Goal: Task Accomplishment & Management: Use online tool/utility

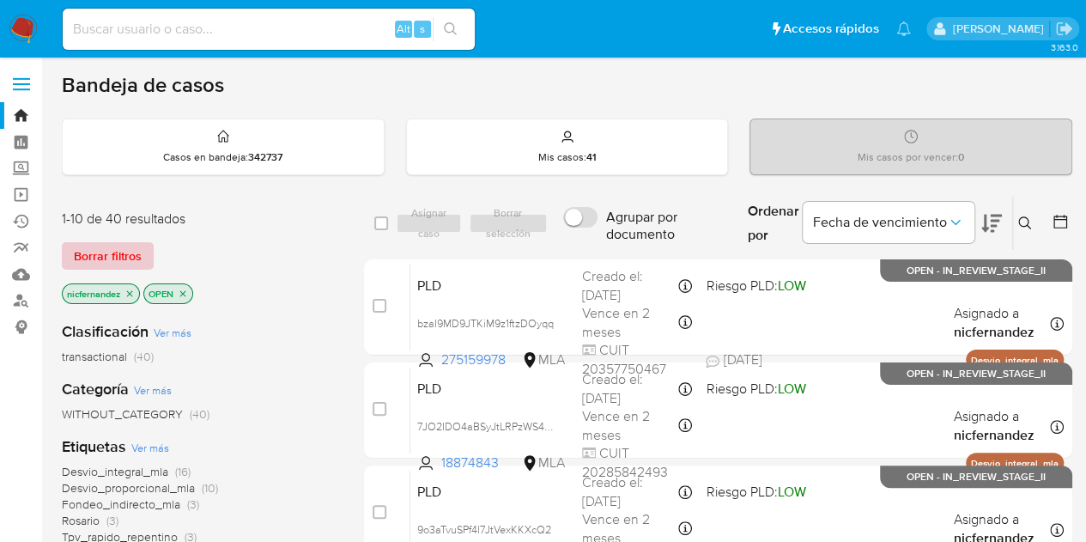
click at [122, 250] on span "Borrar filtros" at bounding box center [108, 256] width 68 height 24
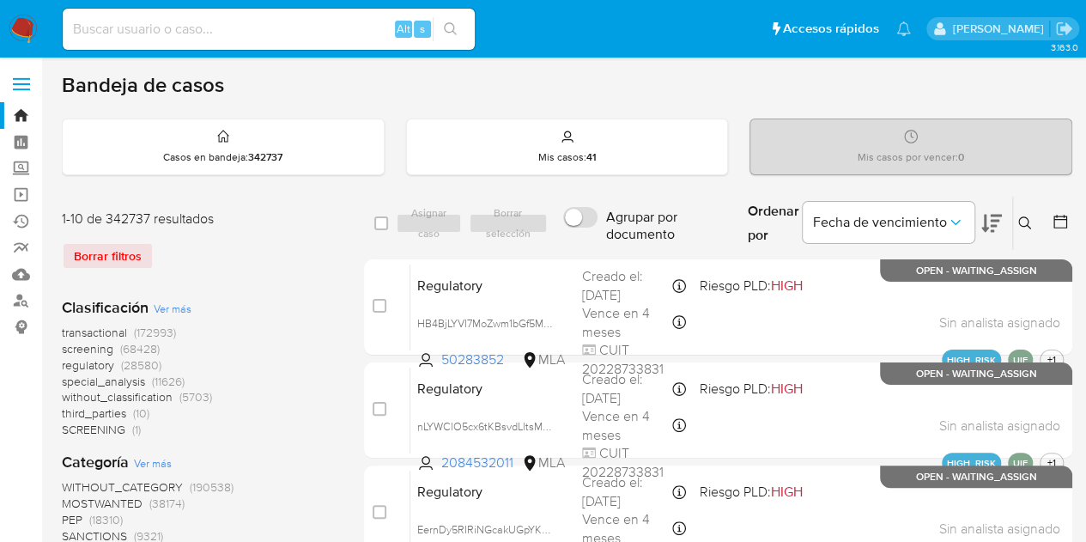
click at [1024, 222] on icon at bounding box center [1025, 223] width 14 height 14
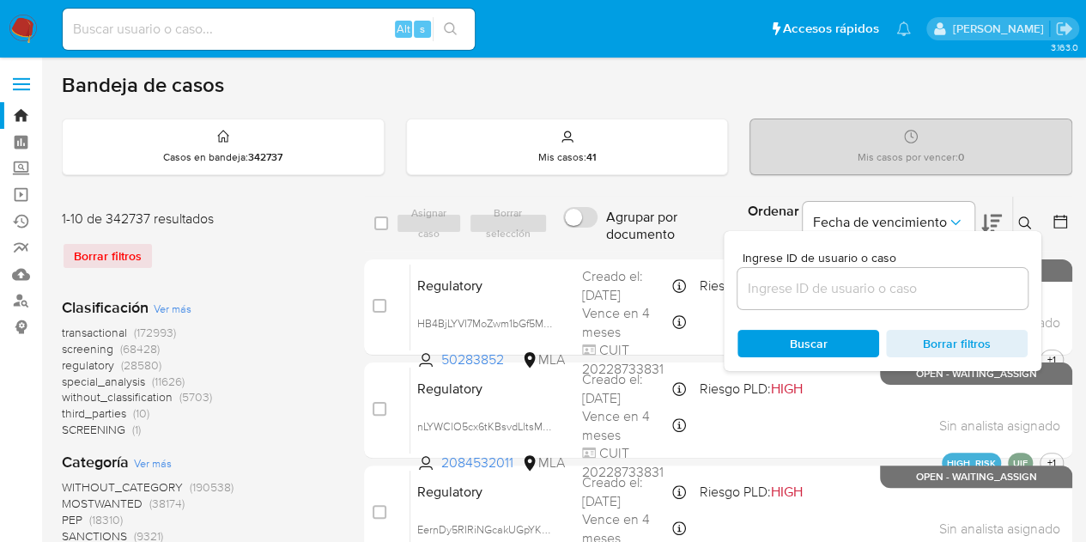
click at [846, 292] on input at bounding box center [883, 288] width 290 height 22
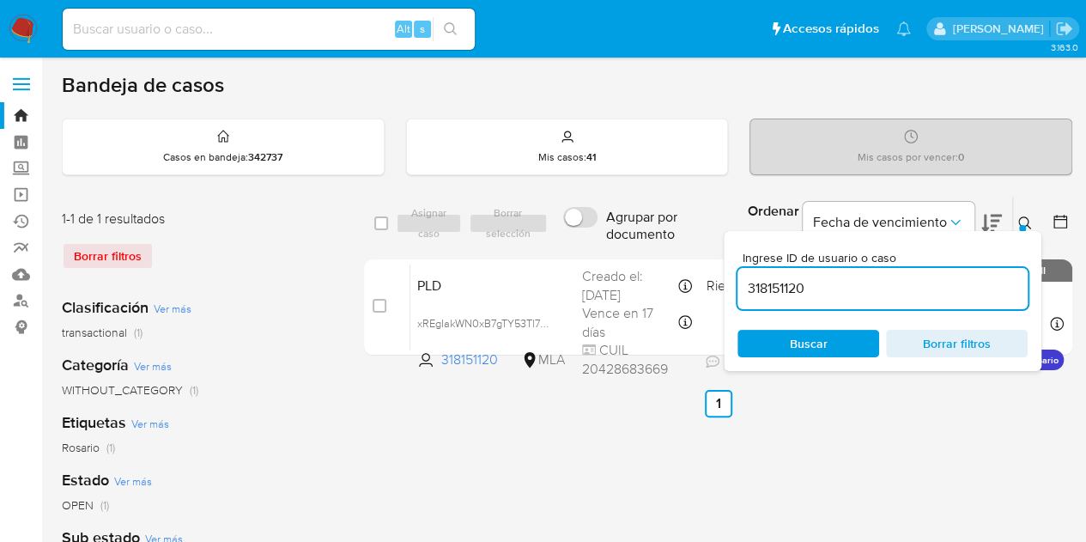
click at [1034, 219] on button at bounding box center [1027, 223] width 28 height 21
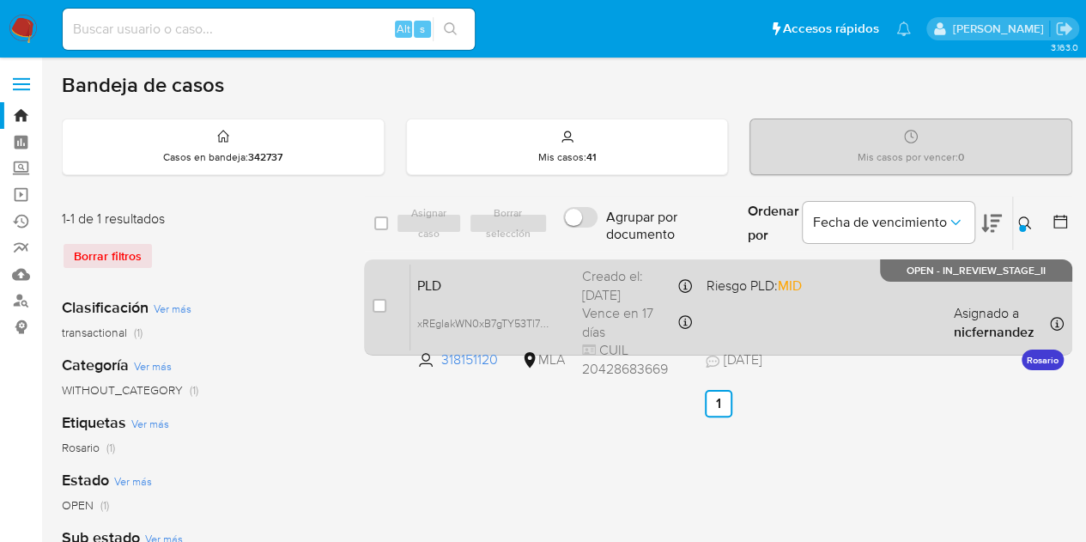
click at [541, 292] on span "PLD" at bounding box center [492, 284] width 151 height 22
click at [474, 286] on span "PLD" at bounding box center [492, 284] width 151 height 22
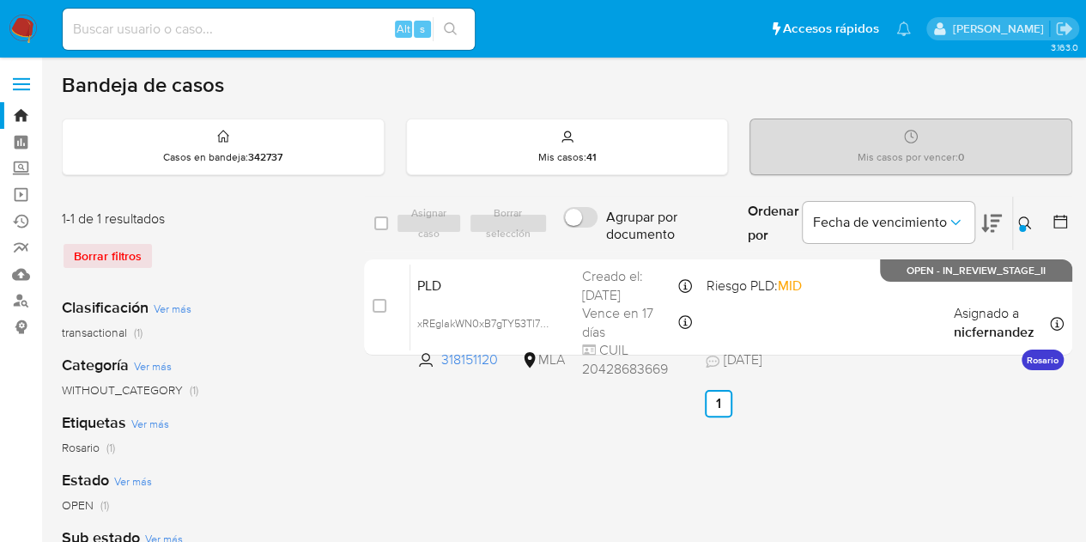
click at [1025, 222] on icon at bounding box center [1025, 223] width 14 height 14
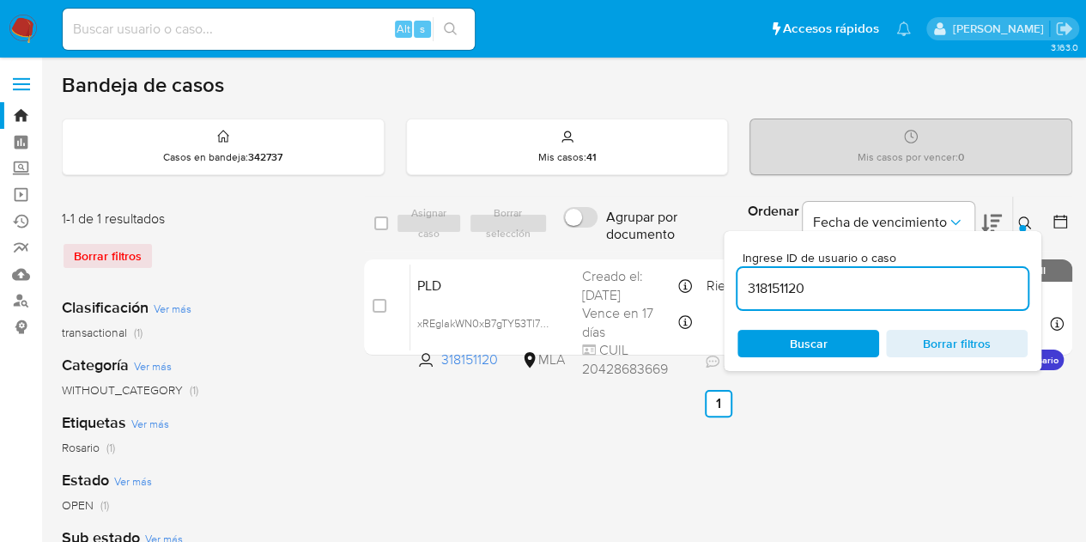
drag, startPoint x: 880, startPoint y: 280, endPoint x: 516, endPoint y: 230, distance: 367.4
click at [527, 234] on div "select-all-cases-checkbox Asignar caso Borrar selección Agrupar por documento O…" at bounding box center [718, 224] width 708 height 56
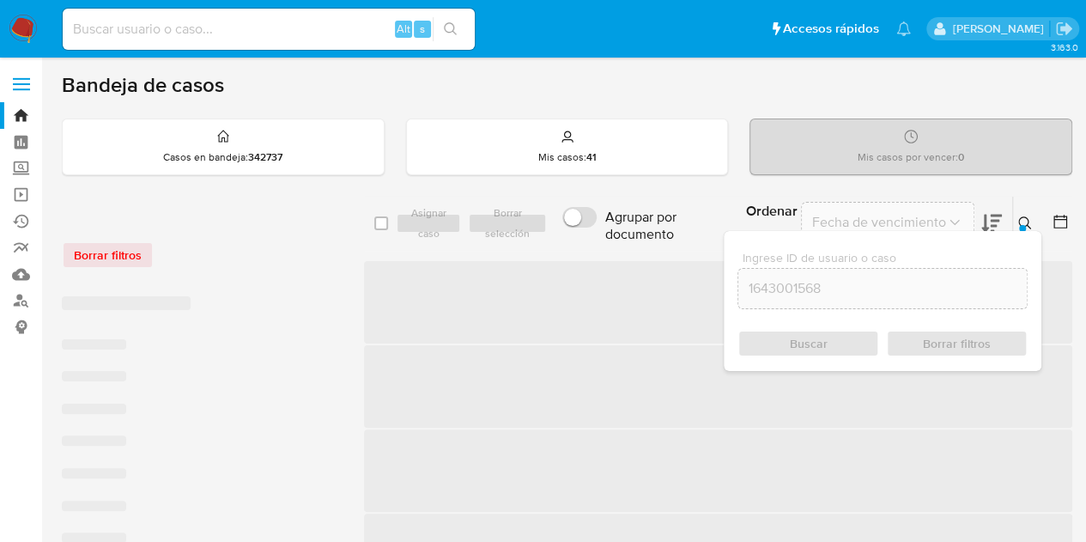
click at [1023, 207] on div "Ingrese ID de usuario o caso 1643001568 Buscar Borrar filtros" at bounding box center [1026, 223] width 29 height 53
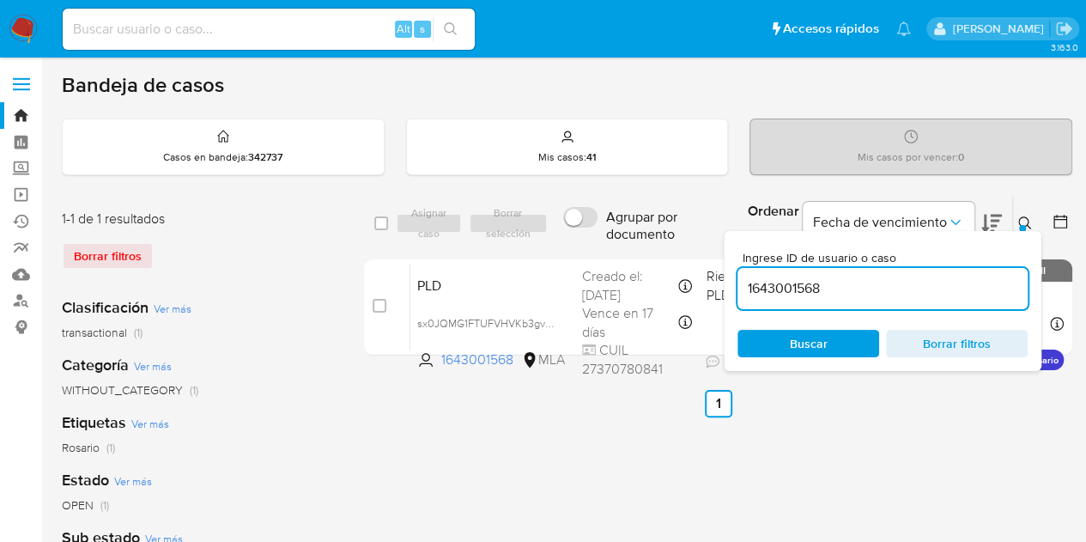
click at [1029, 216] on icon at bounding box center [1025, 223] width 14 height 14
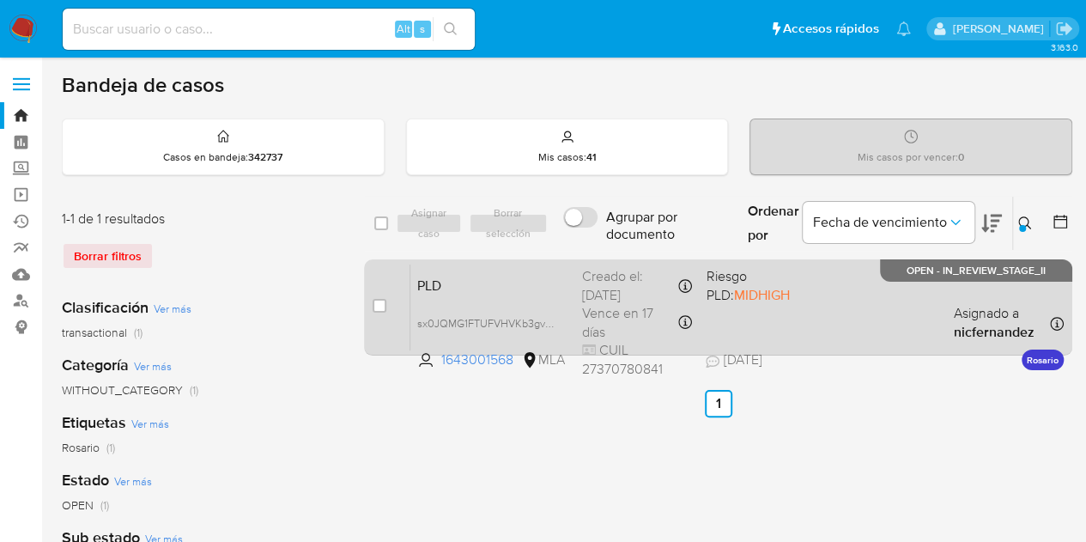
click at [463, 303] on div "PLD sx0JQMG1FTUFVHVKb3gvXofe 1643001568 MLA Riesgo PLD: MIDHIGH Creado el: 12/0…" at bounding box center [736, 307] width 653 height 87
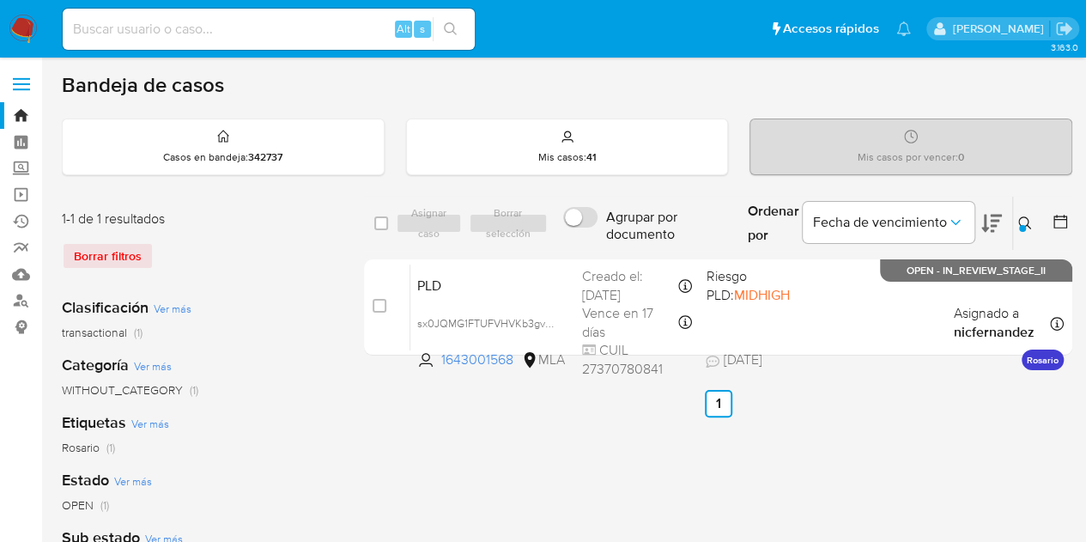
click at [1027, 222] on icon at bounding box center [1024, 222] width 13 height 13
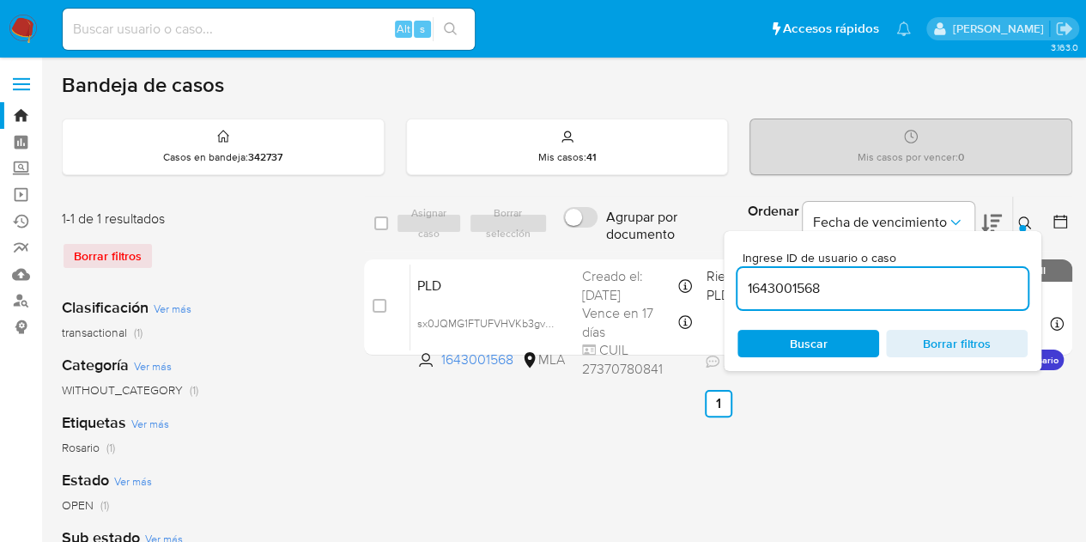
drag, startPoint x: 891, startPoint y: 284, endPoint x: 575, endPoint y: 238, distance: 319.3
click at [575, 238] on div "select-all-cases-checkbox Asignar caso Borrar selección Agrupar por documento O…" at bounding box center [718, 224] width 708 height 56
type input "536661955"
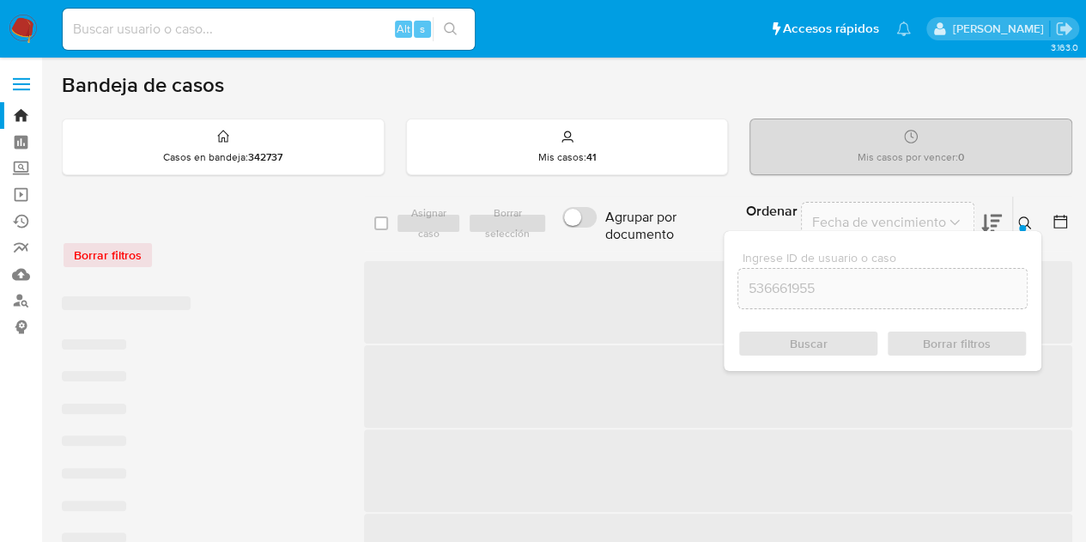
click at [1024, 220] on icon at bounding box center [1025, 223] width 14 height 14
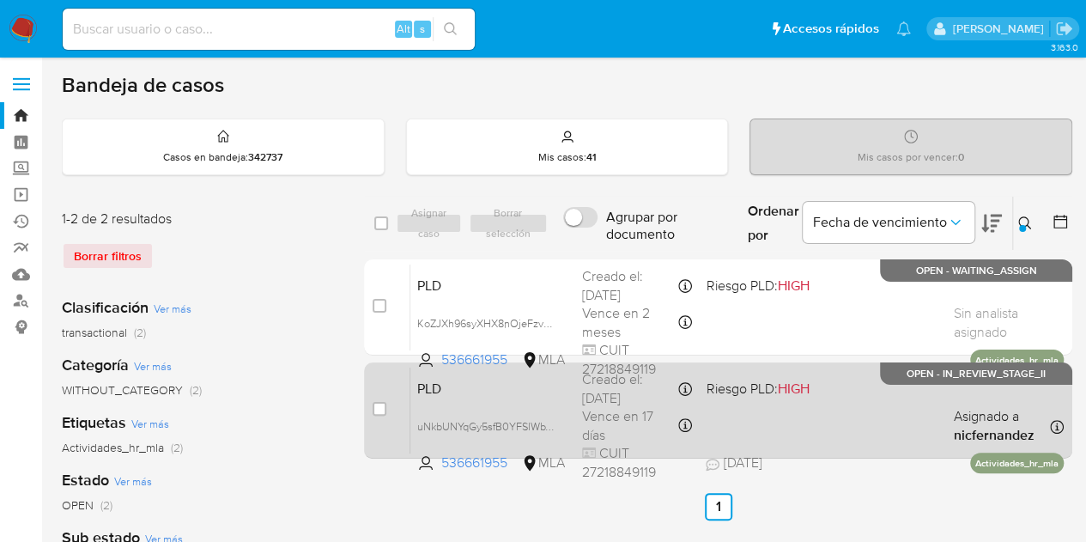
click at [537, 397] on div "PLD uNkbUNYqGy5sfB0YFSlWbVPC 536661955 MLA Riesgo PLD: HIGH Creado el: 12/09/20…" at bounding box center [736, 410] width 653 height 87
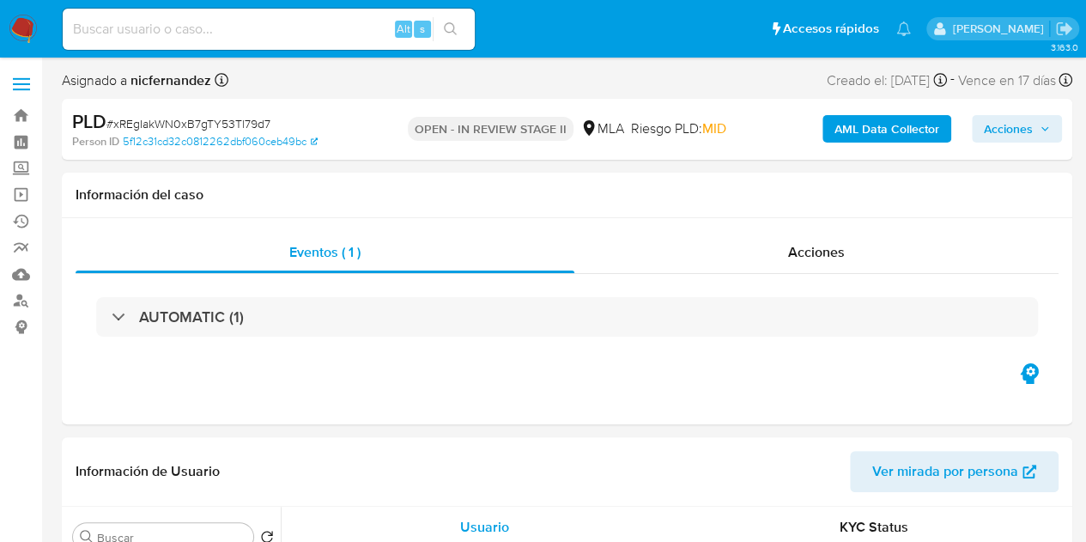
select select "10"
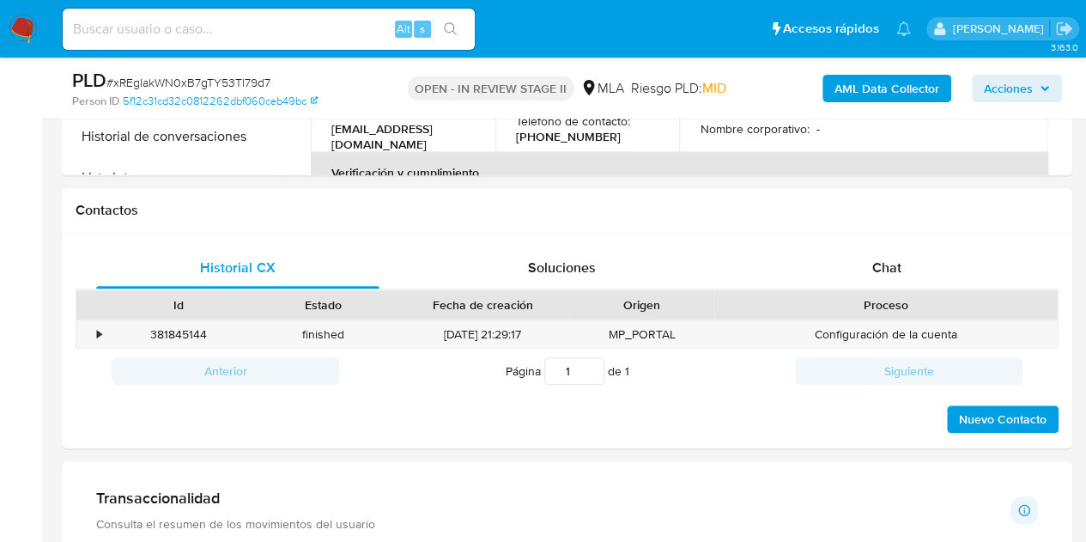
scroll to position [713, 0]
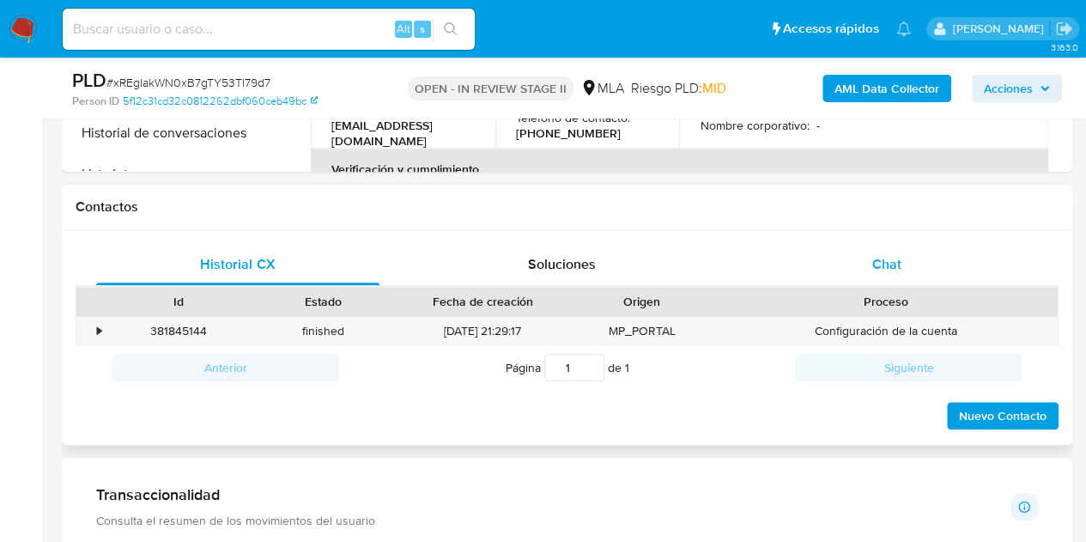
click at [896, 262] on span "Chat" at bounding box center [886, 264] width 29 height 20
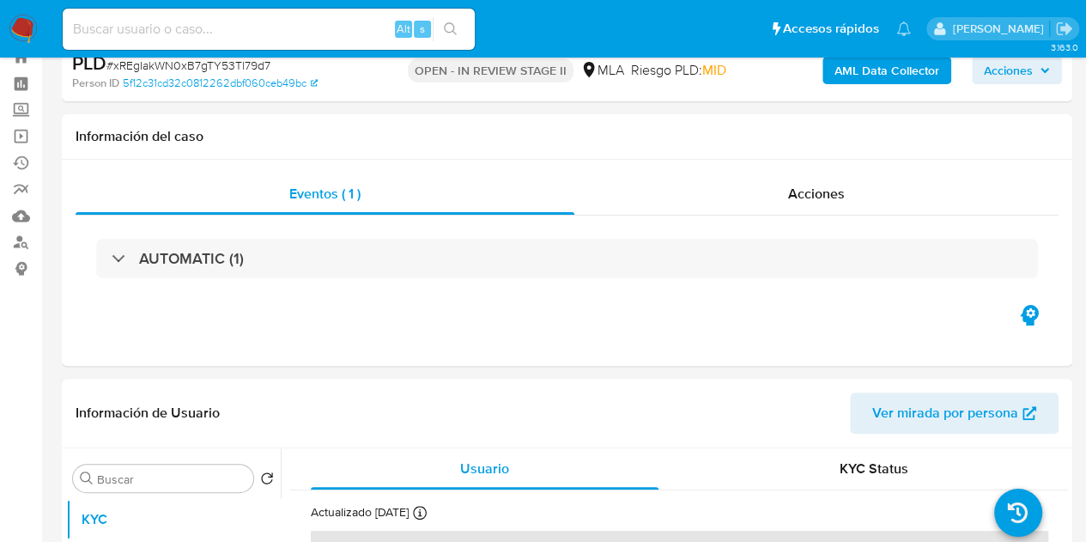
scroll to position [0, 0]
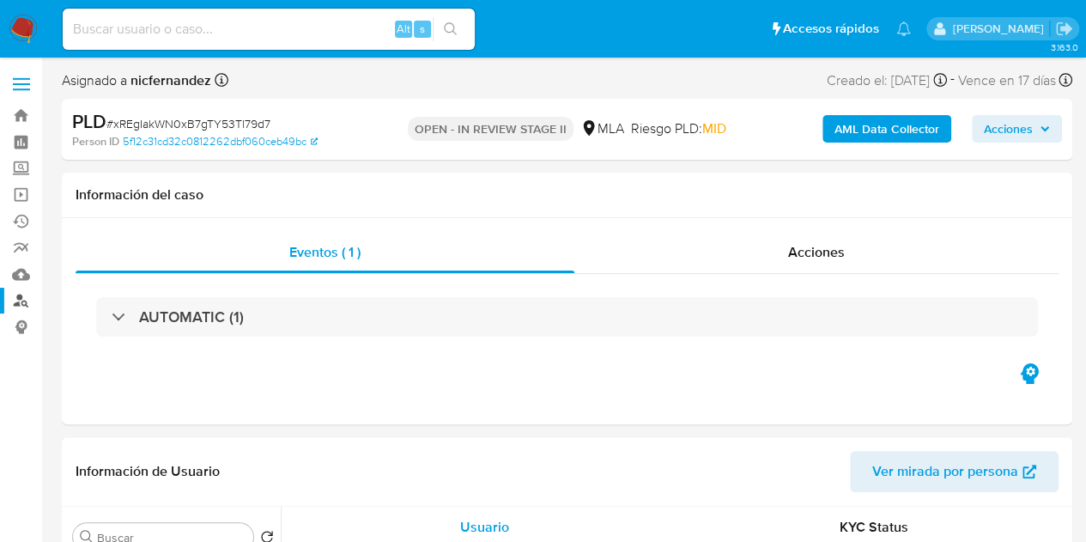
click at [26, 300] on link "Buscador de personas" at bounding box center [102, 301] width 204 height 27
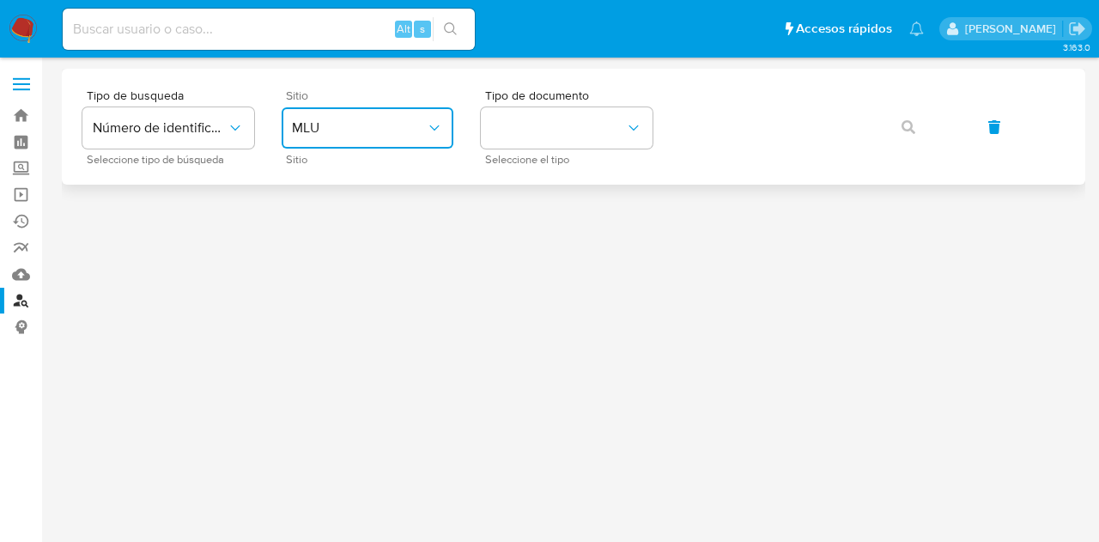
click at [383, 145] on button "MLU" at bounding box center [368, 127] width 172 height 41
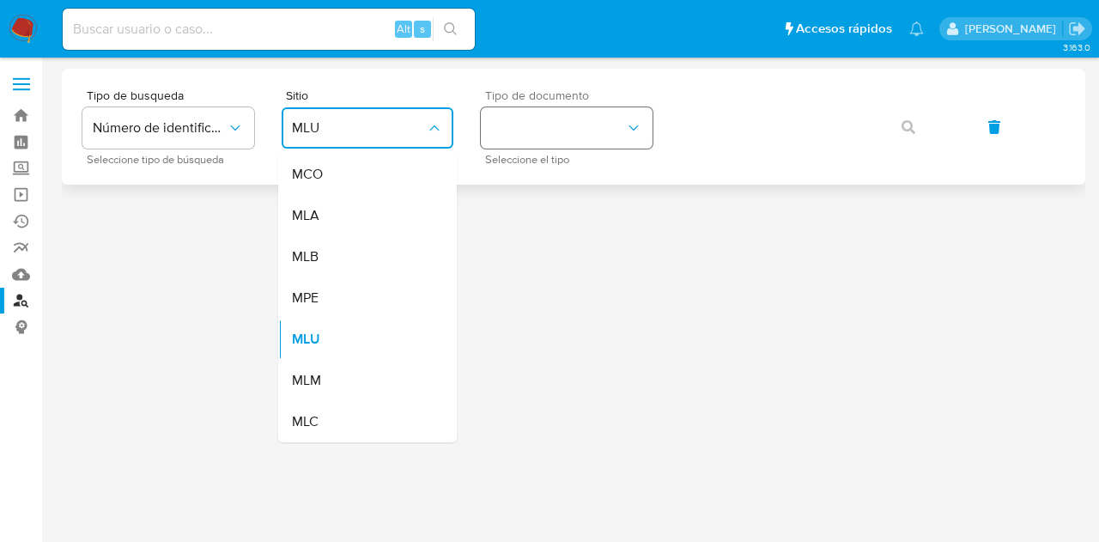
drag, startPoint x: 375, startPoint y: 226, endPoint x: 579, endPoint y: 135, distance: 222.9
click at [379, 226] on div "MLA" at bounding box center [362, 215] width 141 height 41
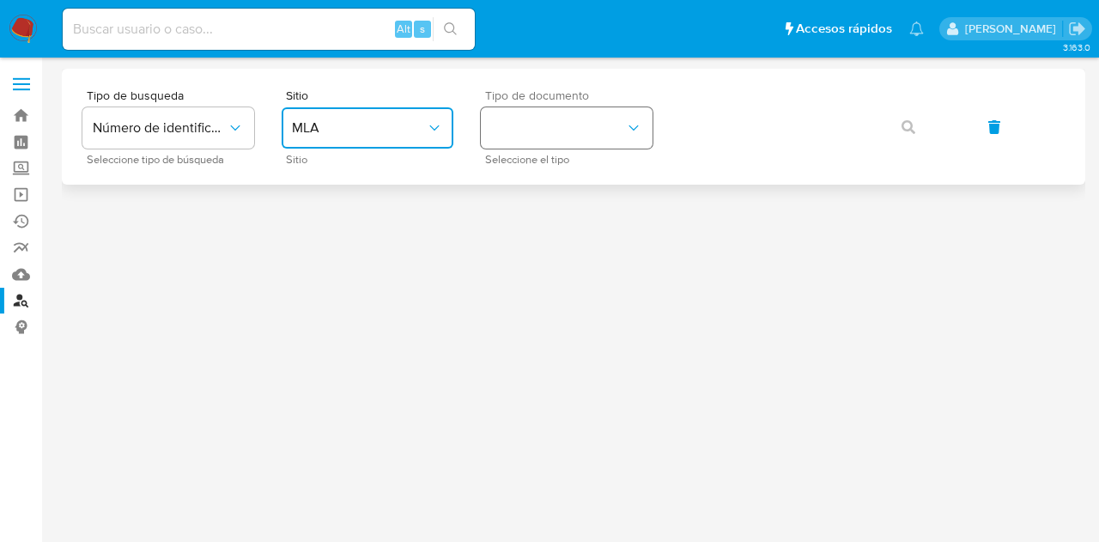
drag, startPoint x: 582, startPoint y: 126, endPoint x: 589, endPoint y: 143, distance: 18.5
click at [584, 128] on button "identificationType" at bounding box center [567, 127] width 172 height 41
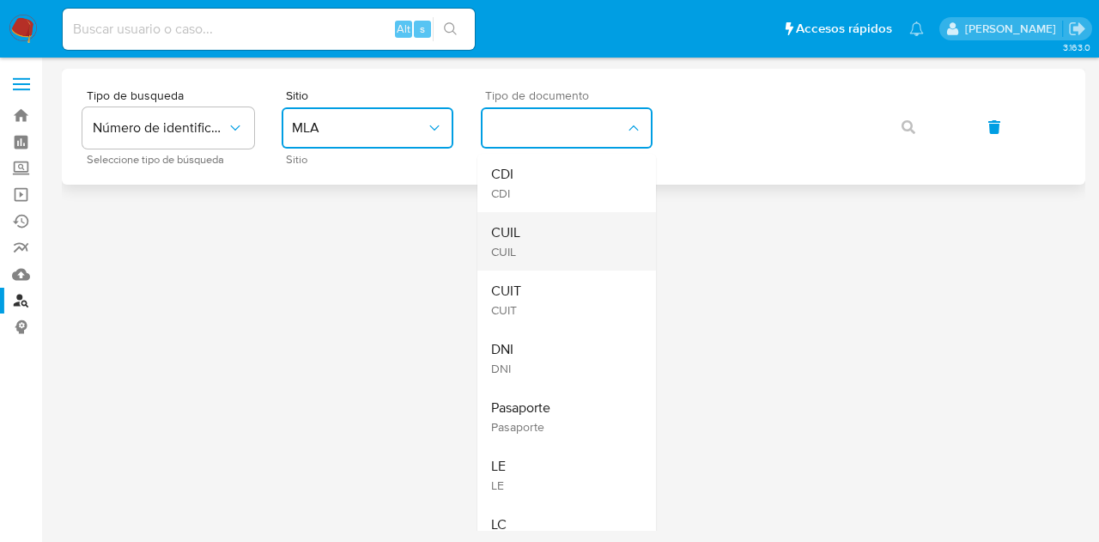
click at [565, 243] on div "CUIL CUIL" at bounding box center [561, 241] width 141 height 58
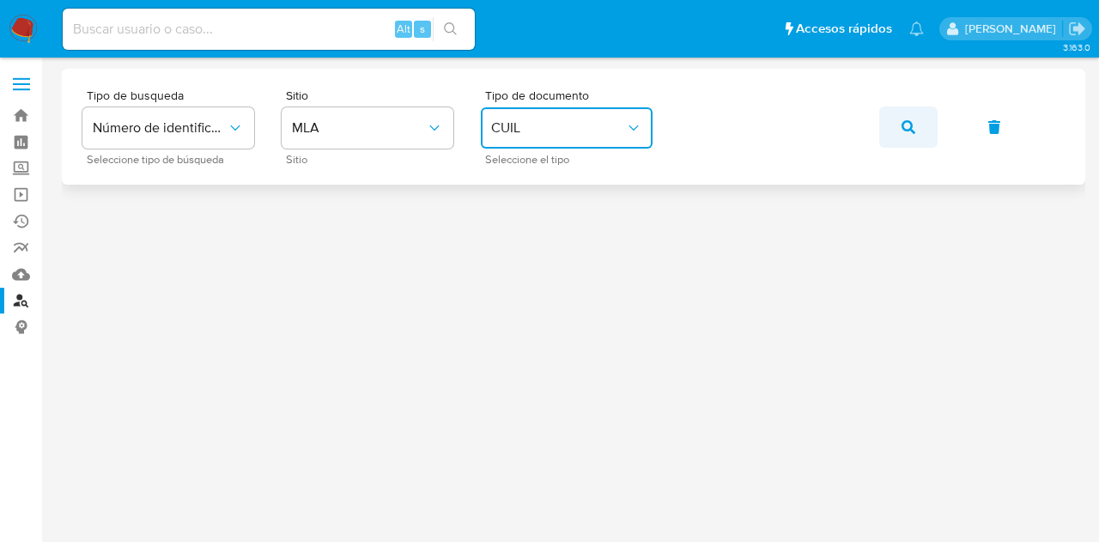
click at [908, 116] on span "button" at bounding box center [908, 127] width 14 height 38
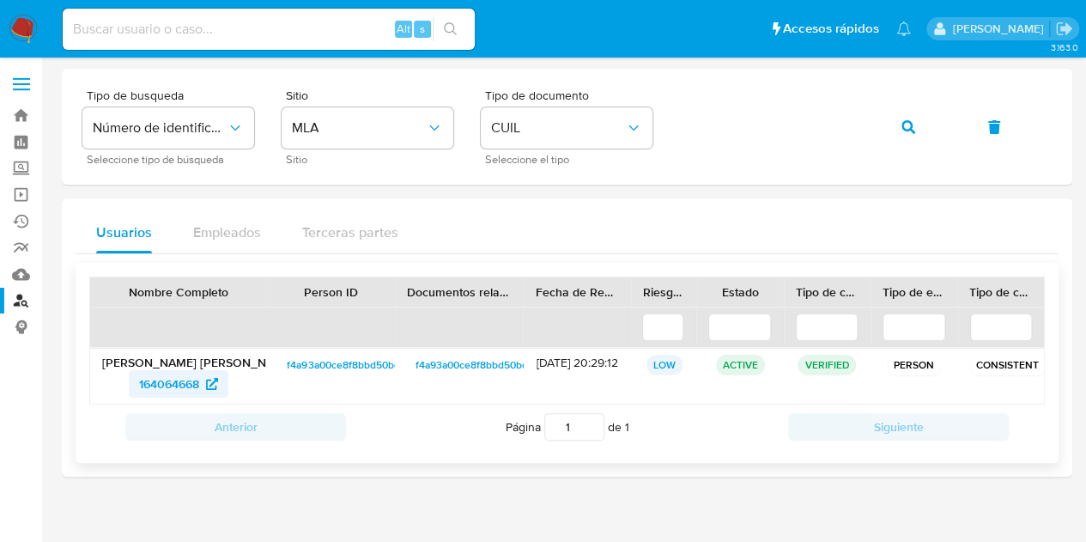
click at [161, 392] on span "164064668" at bounding box center [169, 383] width 60 height 27
click at [924, 132] on button "button" at bounding box center [908, 126] width 58 height 41
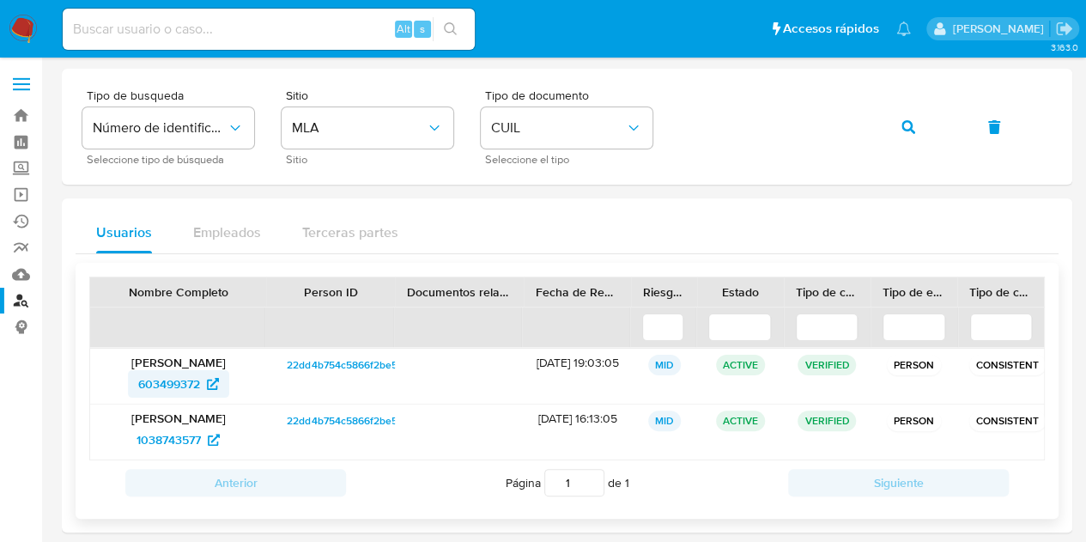
click at [174, 386] on span "603499372" at bounding box center [169, 383] width 62 height 27
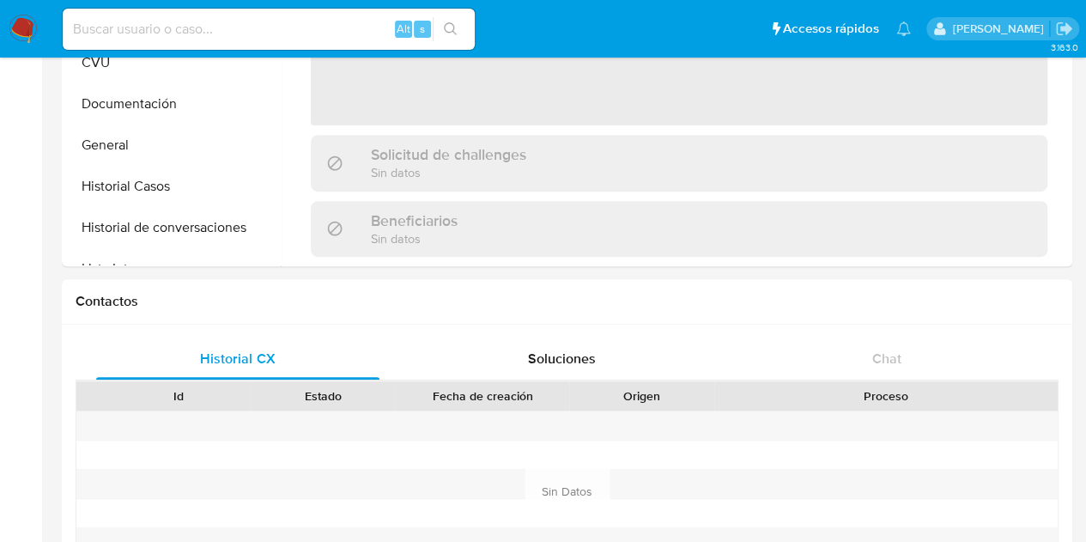
scroll to position [145, 0]
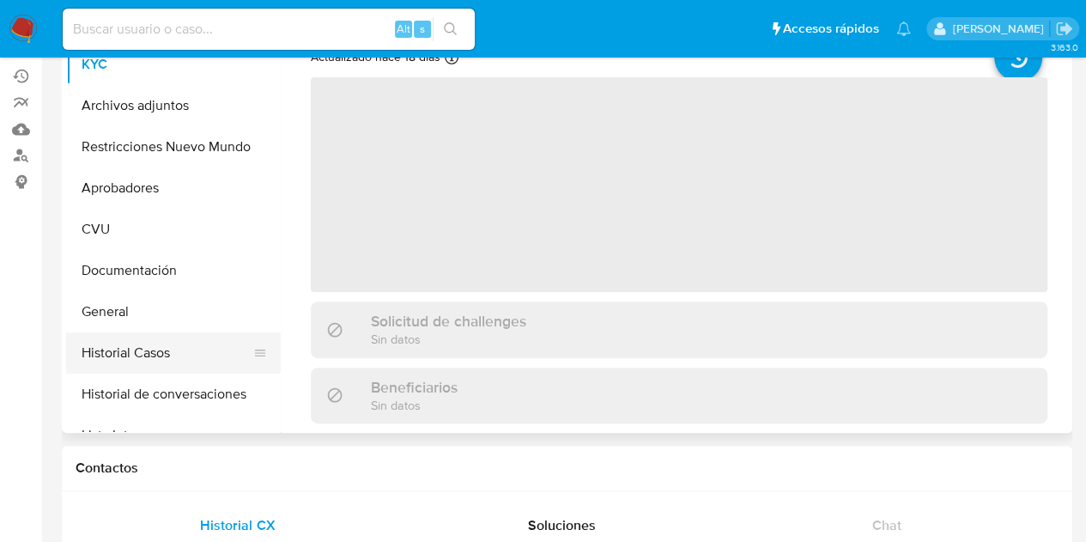
click at [106, 356] on button "Historial Casos" at bounding box center [166, 352] width 201 height 41
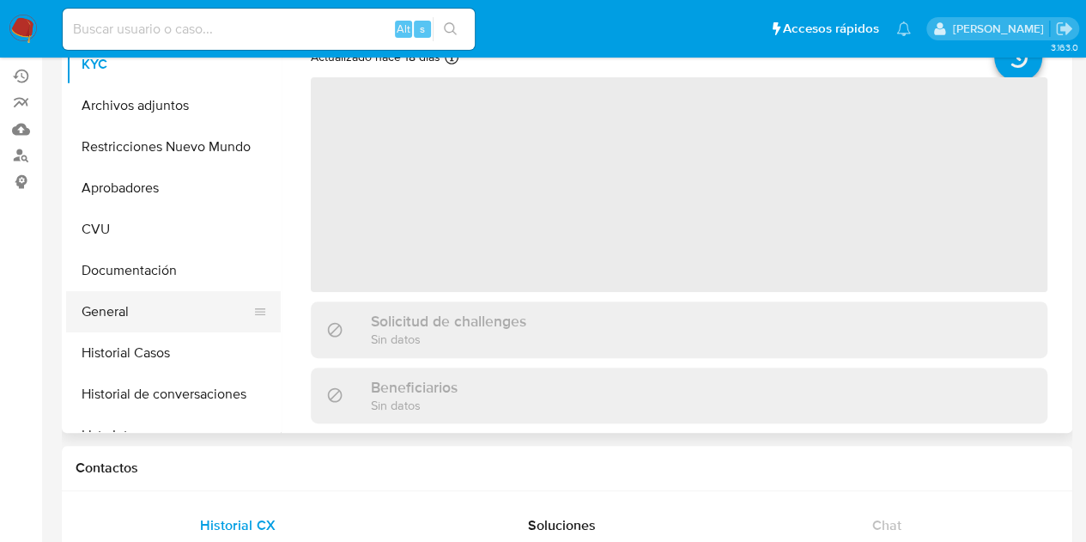
select select "10"
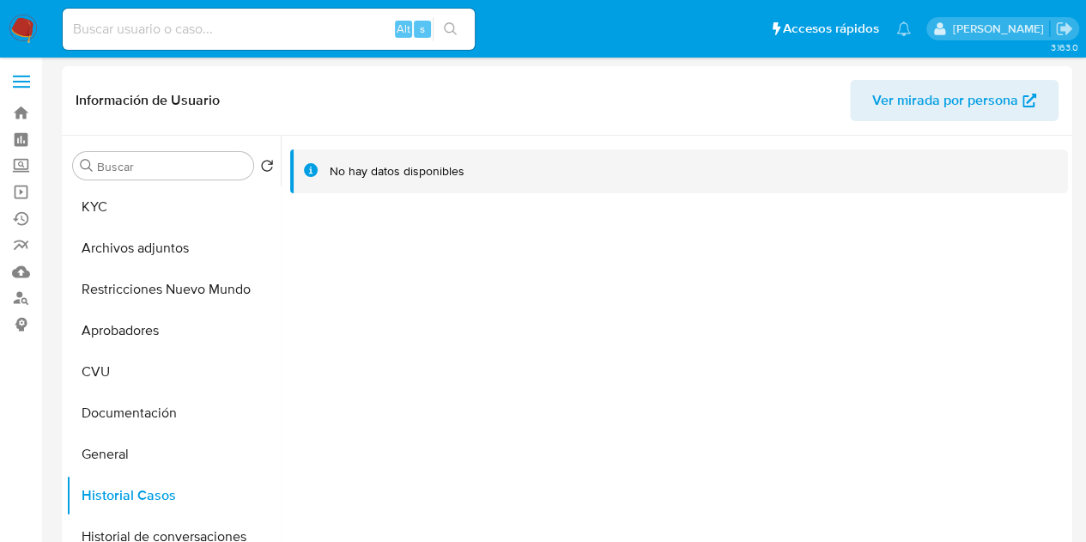
scroll to position [0, 0]
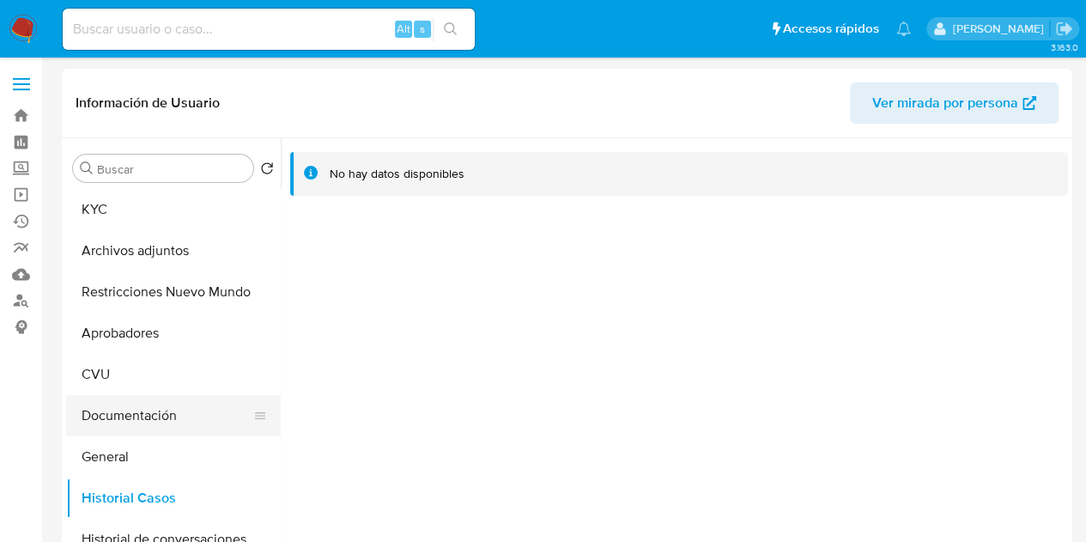
click at [127, 404] on button "Documentación" at bounding box center [166, 415] width 201 height 41
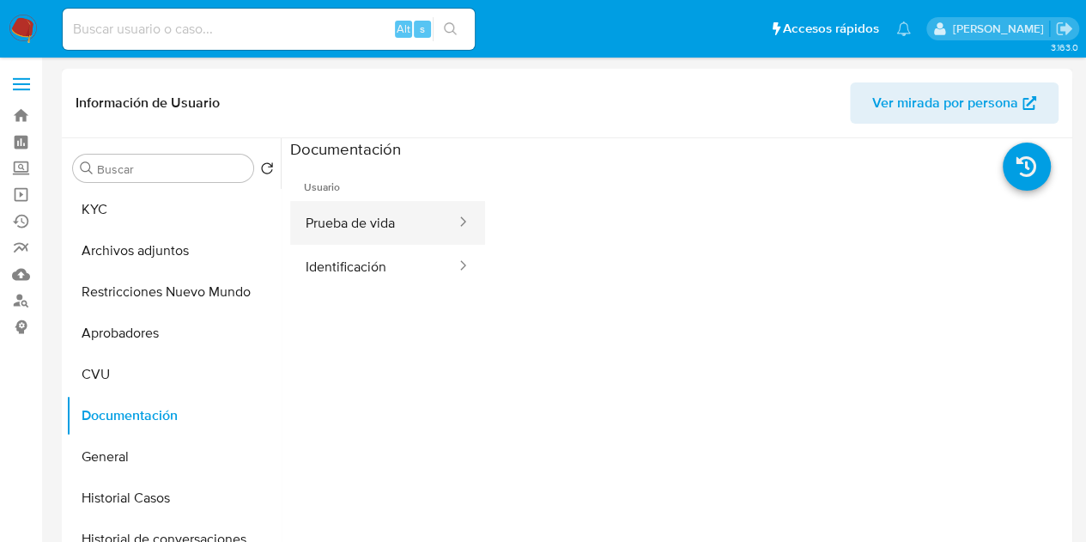
click at [393, 204] on button "Prueba de vida" at bounding box center [373, 223] width 167 height 44
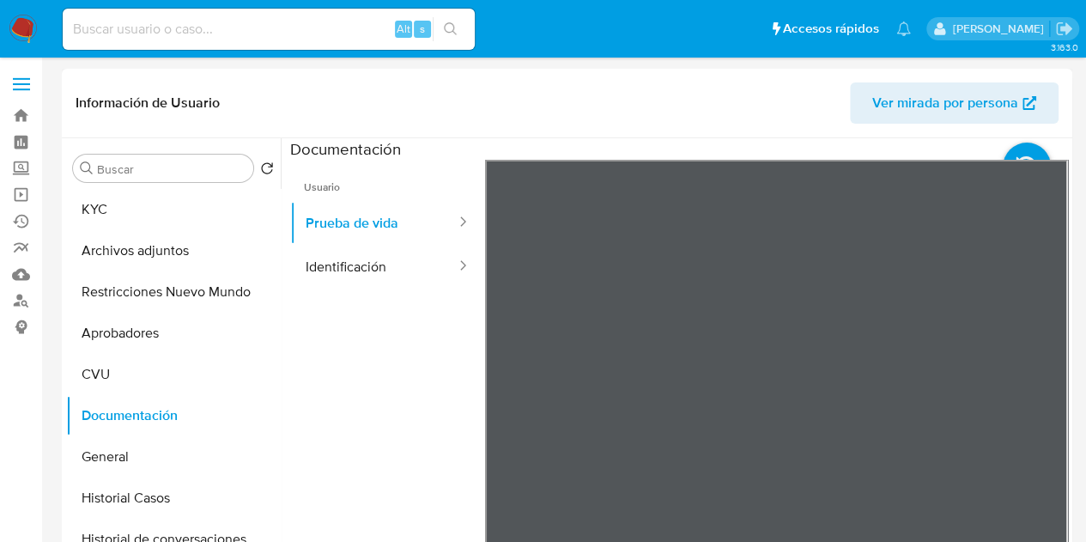
click at [654, 159] on section at bounding box center [679, 423] width 778 height 571
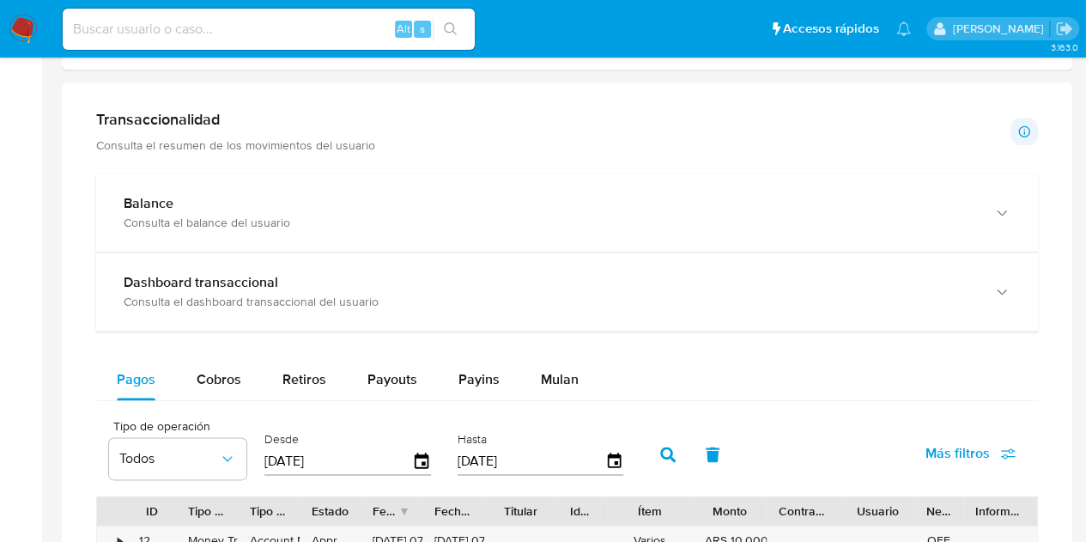
scroll to position [876, 0]
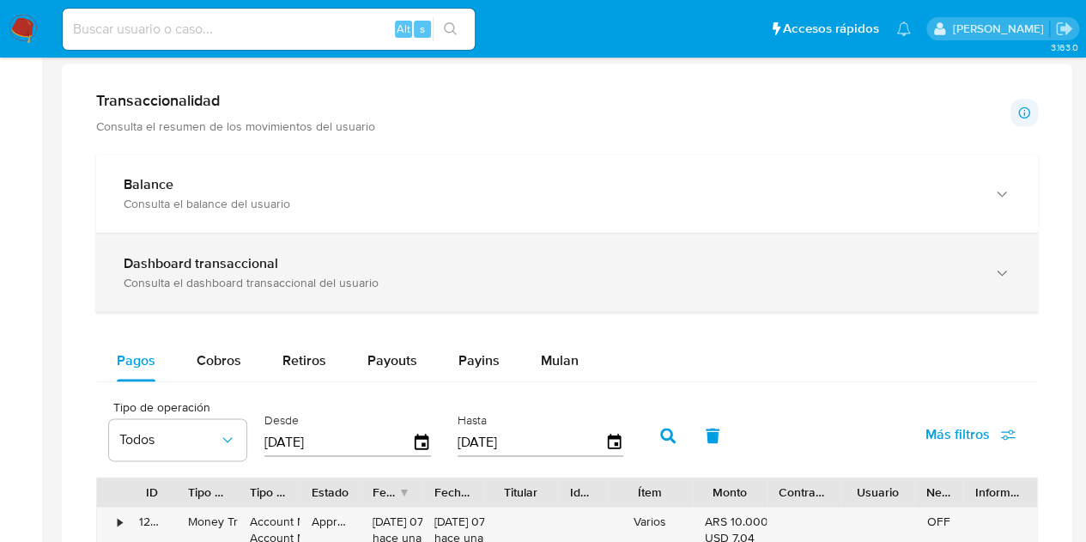
click at [941, 277] on div "Consulta el dashboard transaccional del usuario" at bounding box center [550, 282] width 853 height 15
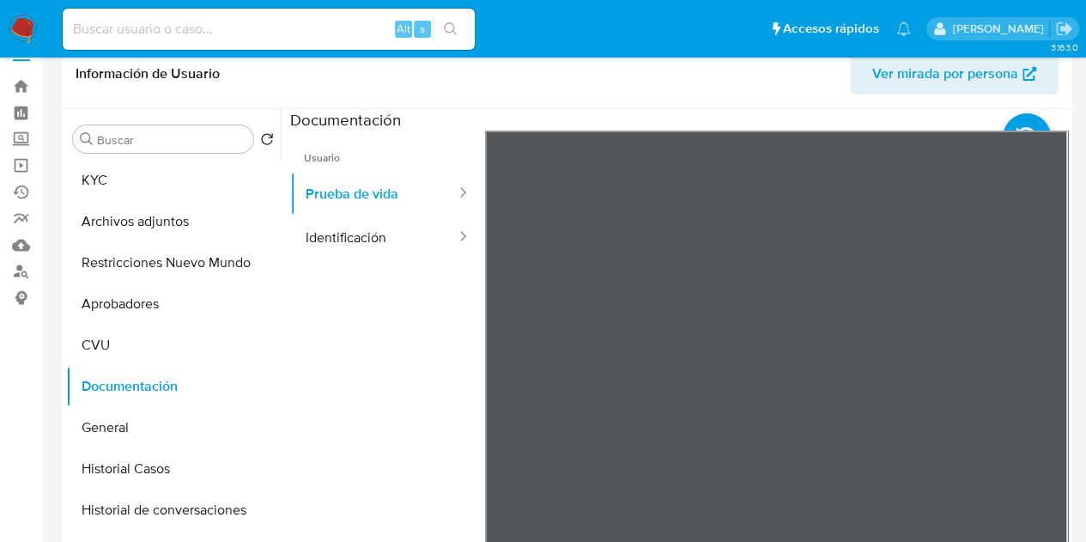
scroll to position [0, 0]
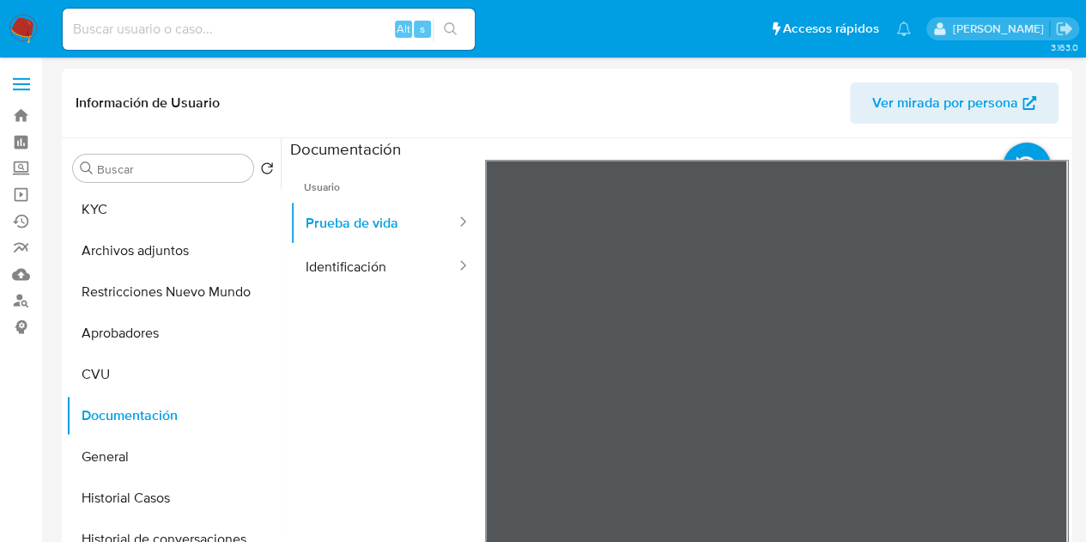
click at [913, 110] on span "Ver mirada por persona" at bounding box center [945, 102] width 146 height 41
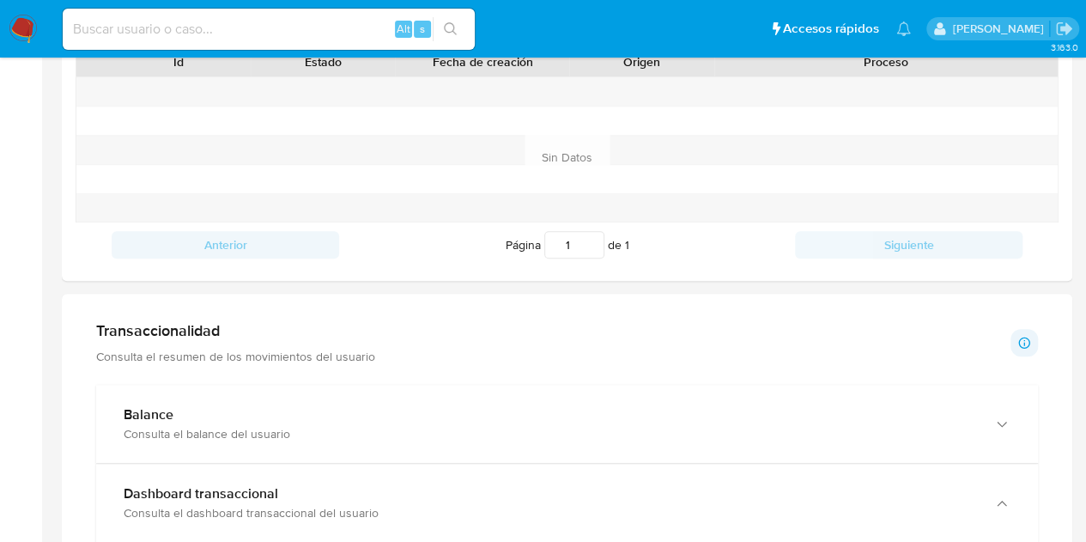
scroll to position [641, 0]
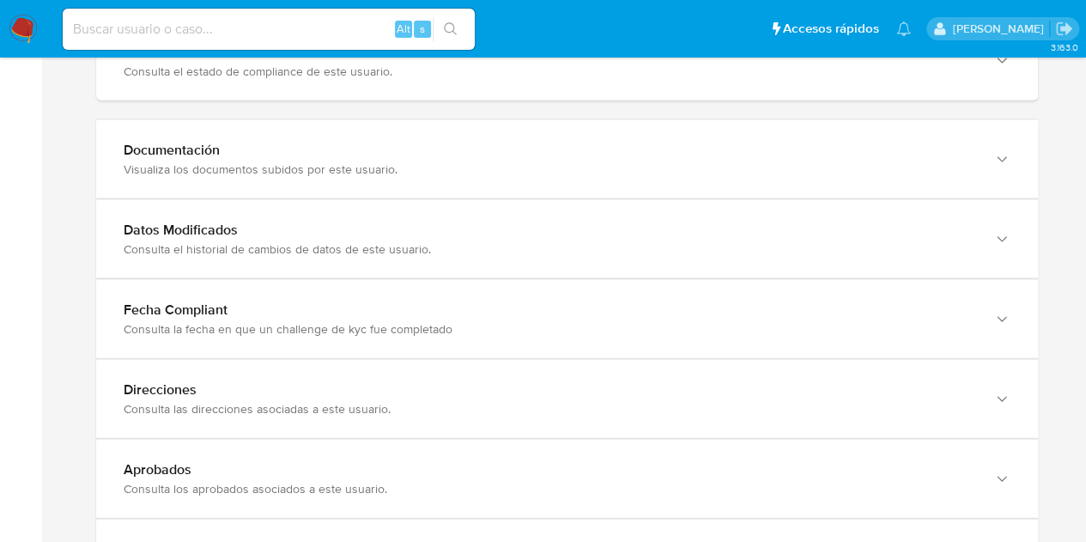
scroll to position [1899, 0]
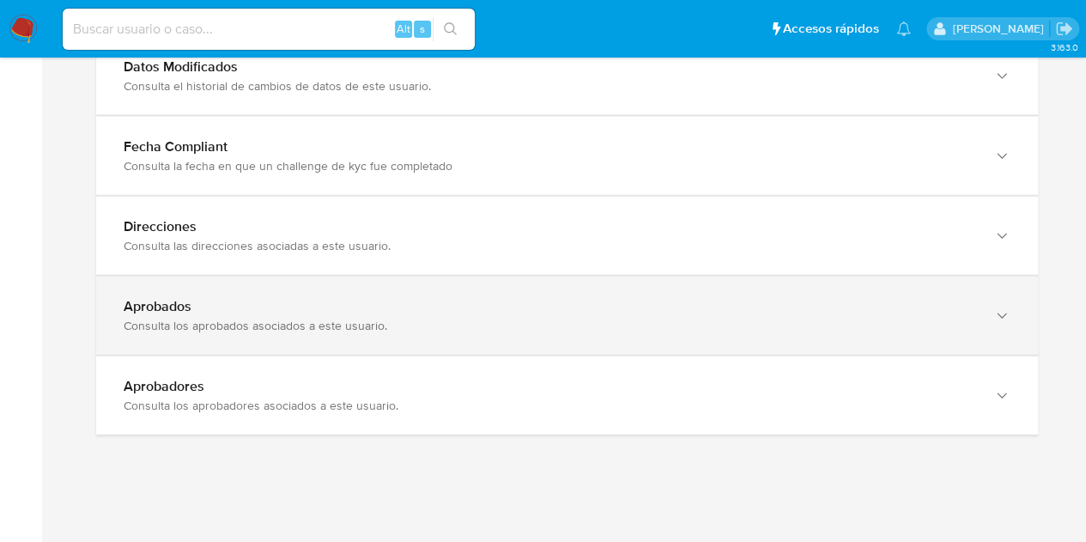
click at [702, 298] on div "Aprobados" at bounding box center [550, 306] width 853 height 17
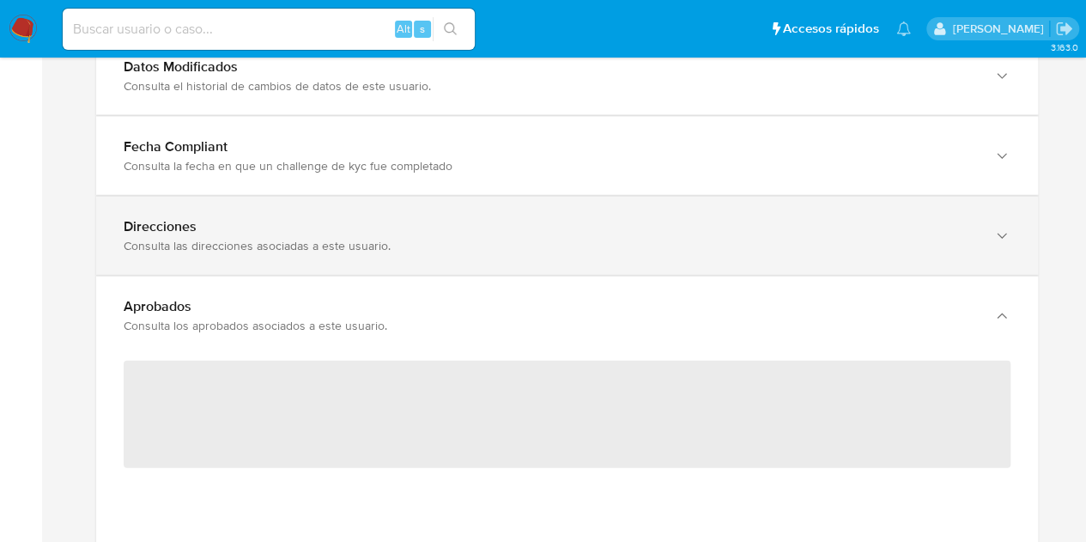
click at [686, 240] on div "Consulta las direcciones asociadas a este usuario." at bounding box center [550, 245] width 853 height 15
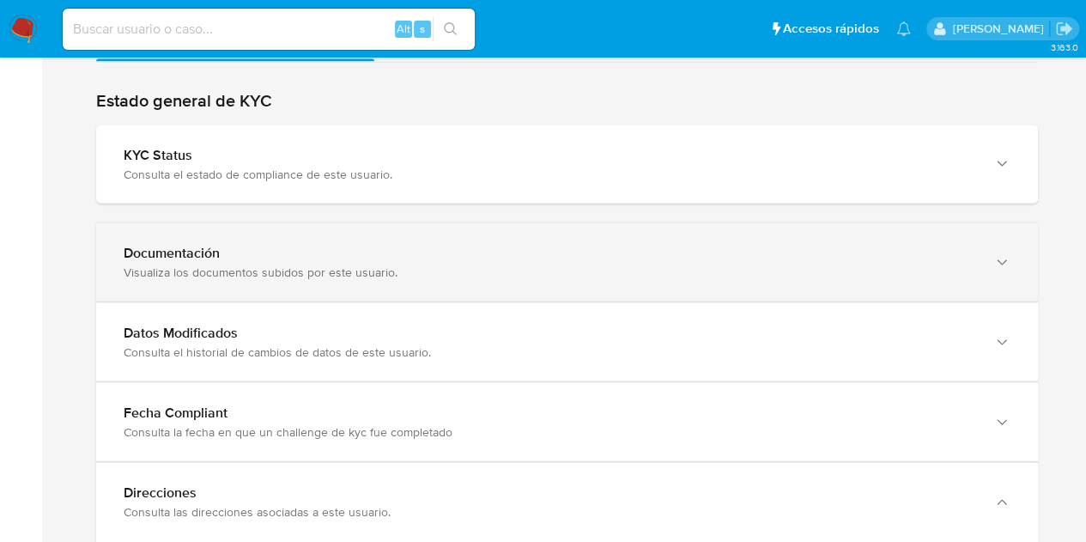
scroll to position [1612, 0]
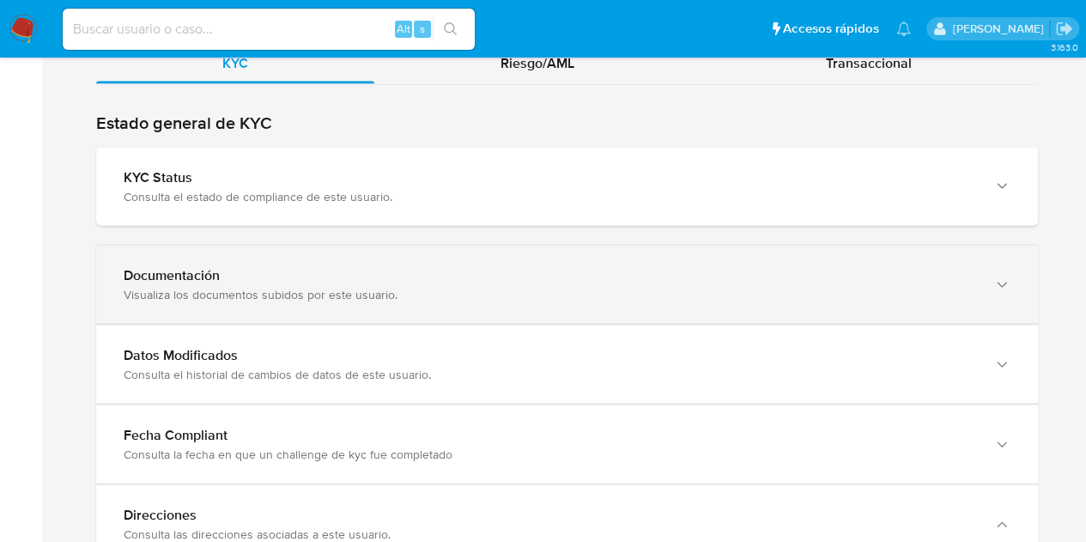
click at [568, 274] on div "Documentación" at bounding box center [550, 274] width 853 height 17
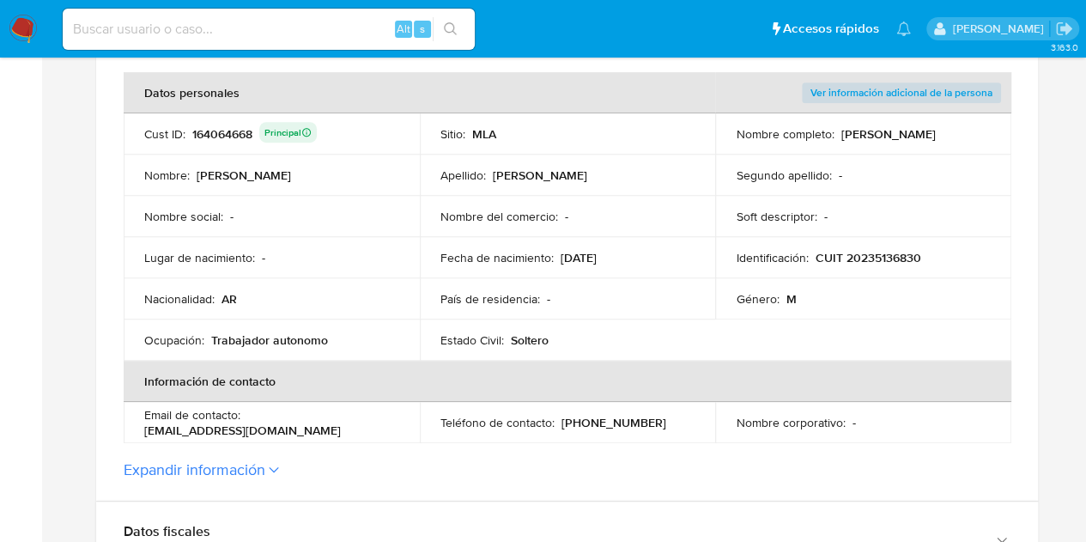
scroll to position [295, 0]
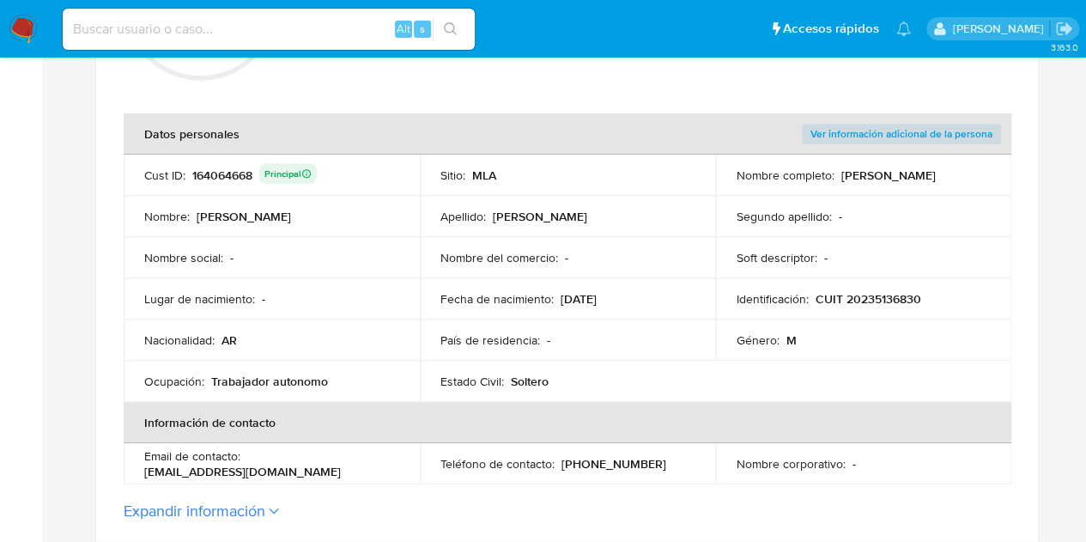
click at [877, 291] on p "CUIT 20235136830" at bounding box center [868, 298] width 106 height 15
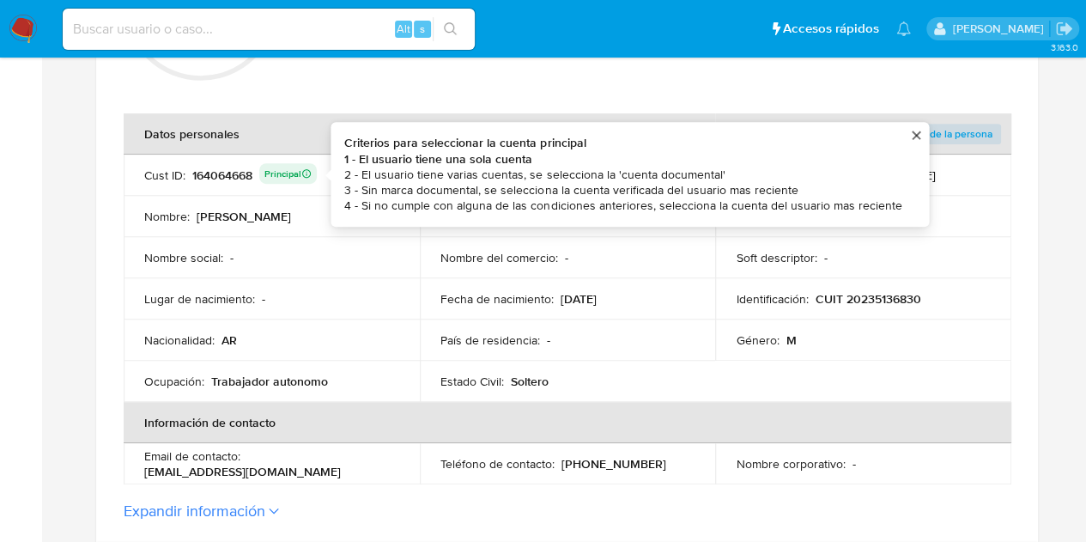
click at [203, 176] on div "164064668 Principal Criterios para seleccionar la cuenta principal 1 - El usuar…" at bounding box center [254, 175] width 124 height 24
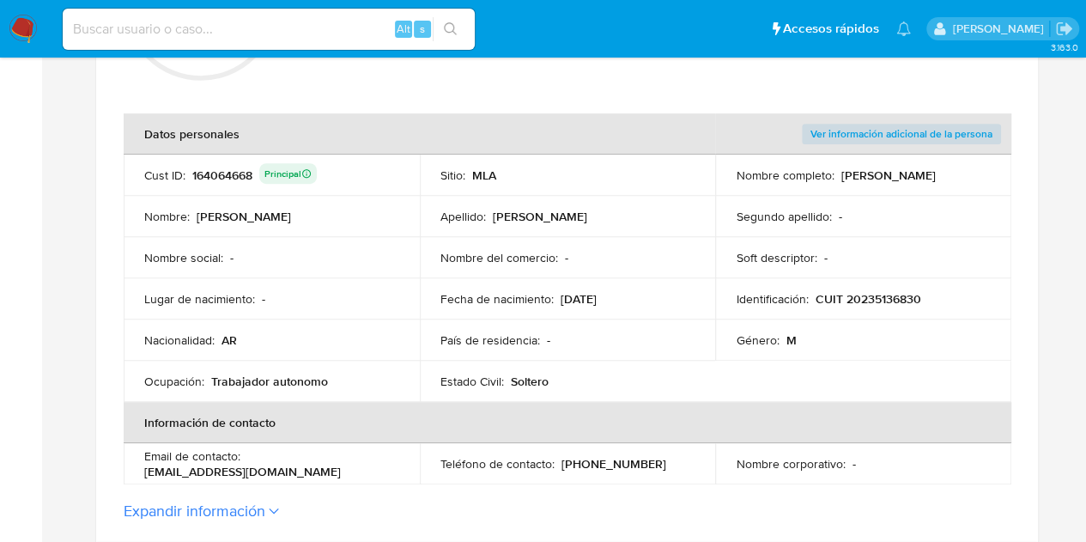
click at [203, 176] on div "164064668 Principal" at bounding box center [254, 175] width 124 height 24
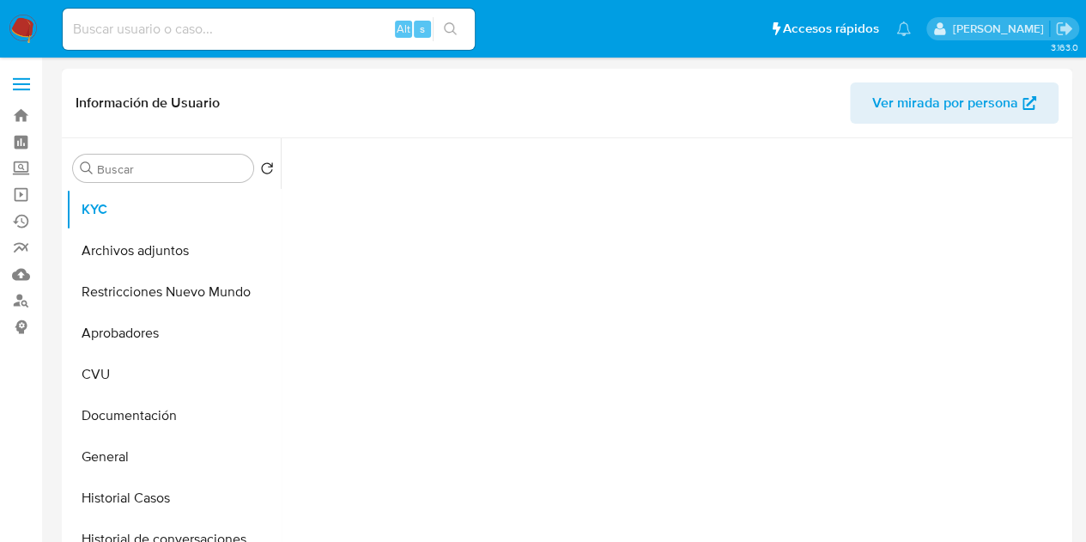
click at [940, 101] on span "Ver mirada por persona" at bounding box center [945, 102] width 146 height 41
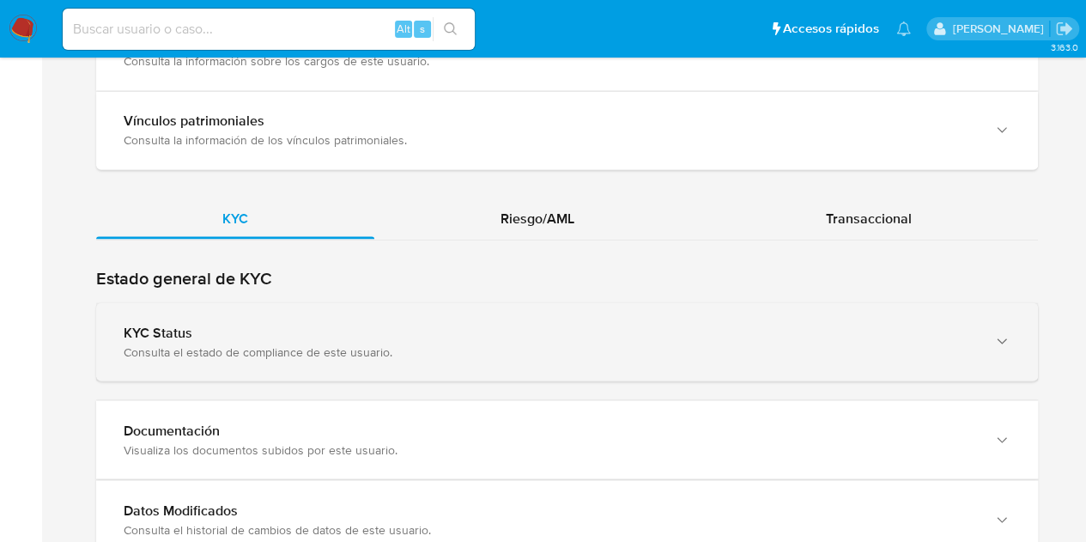
scroll to position [1454, 0]
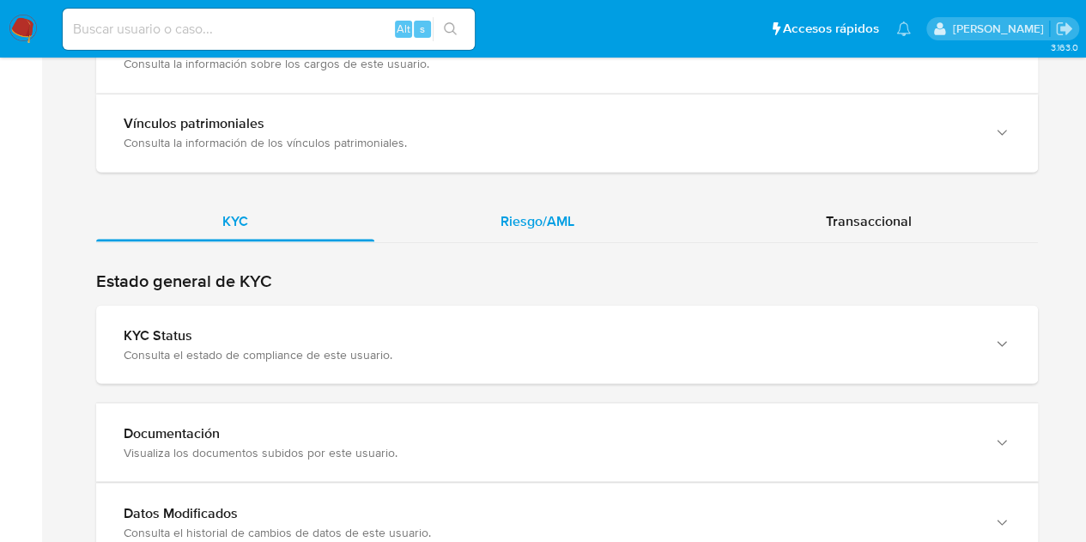
click at [500, 236] on div "Riesgo/AML" at bounding box center [537, 220] width 326 height 41
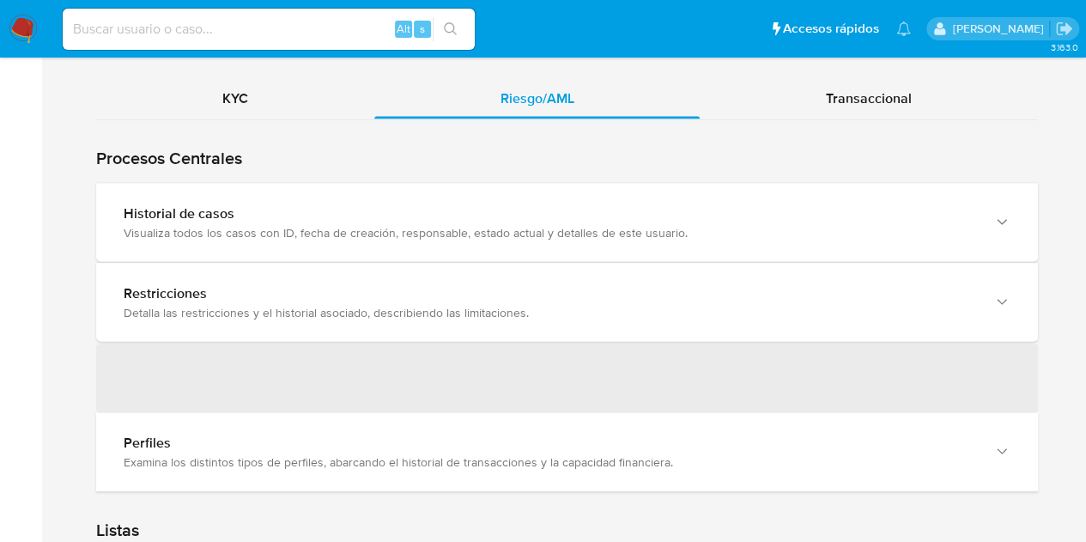
scroll to position [1649, 0]
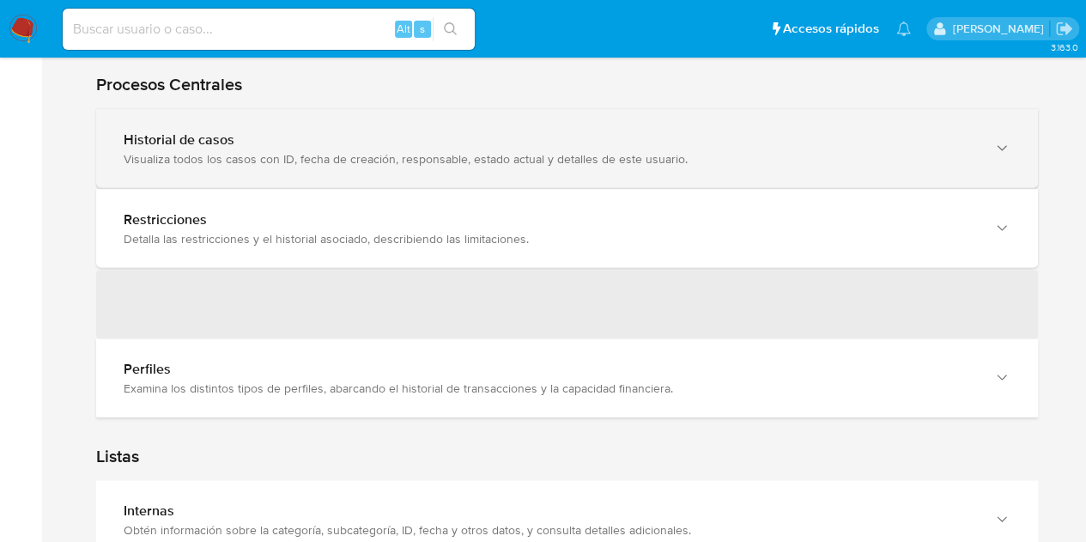
click at [352, 140] on div "Historial de casos" at bounding box center [550, 139] width 853 height 17
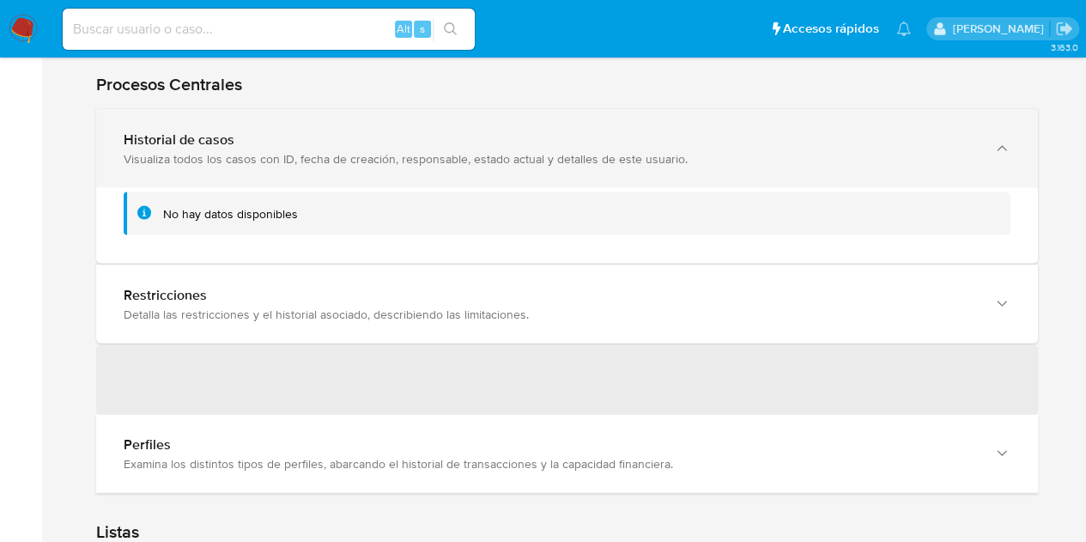
click at [352, 140] on div "Historial de casos" at bounding box center [550, 139] width 853 height 17
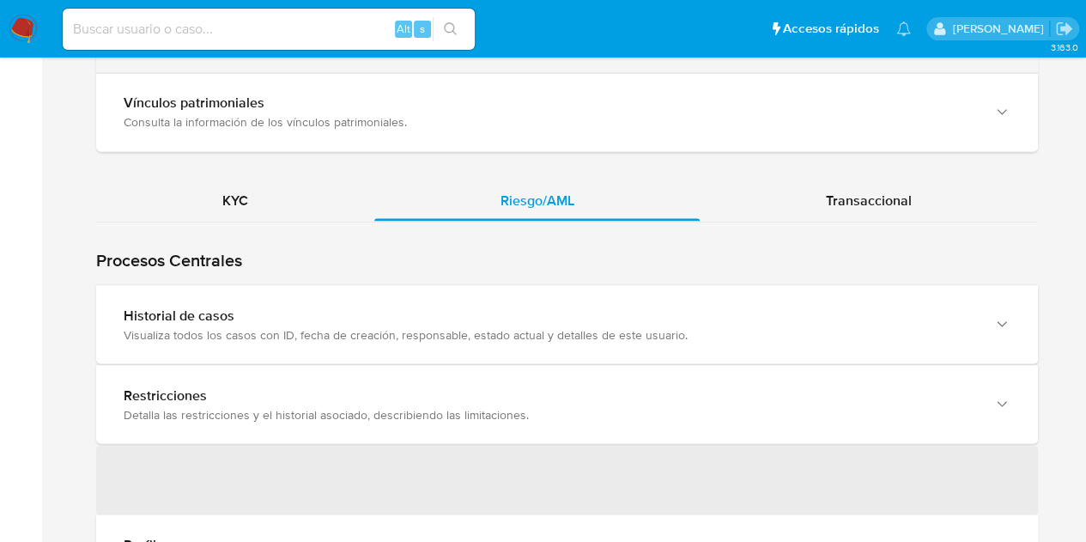
click at [249, 180] on div "KYC" at bounding box center [235, 199] width 278 height 41
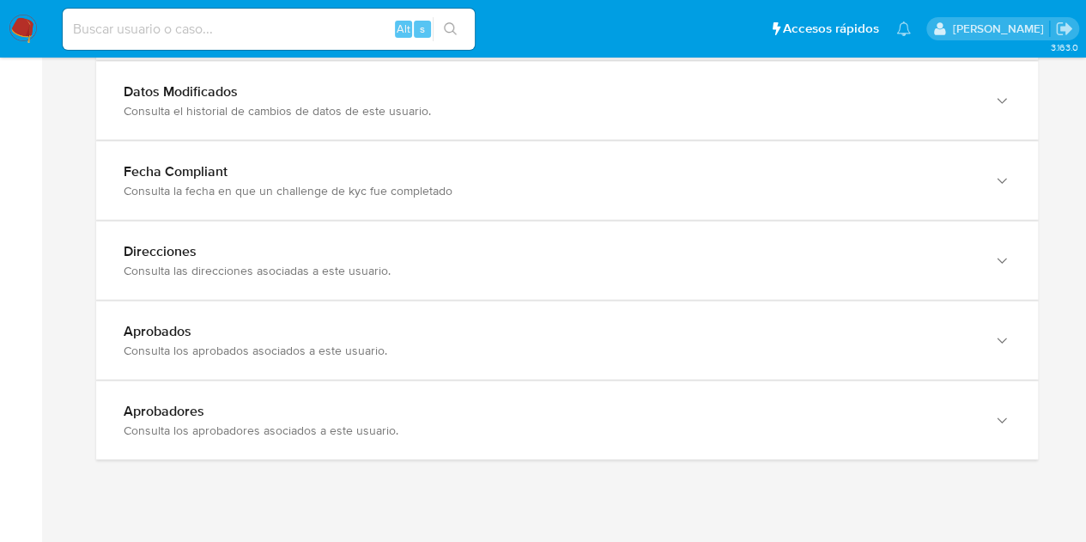
scroll to position [1899, 0]
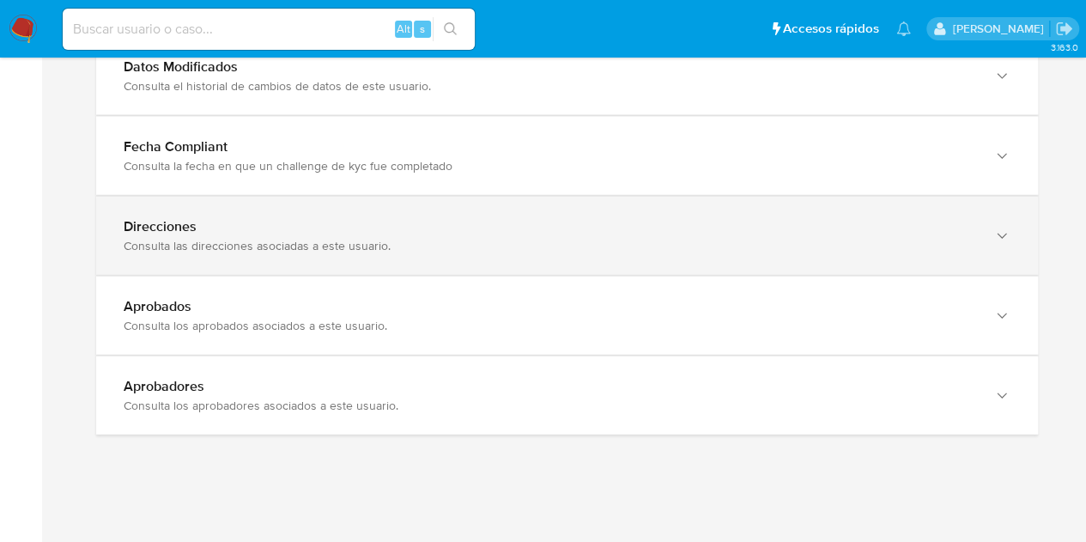
click at [575, 265] on div "Direcciones Consulta las direcciones asociadas a este usuario." at bounding box center [567, 236] width 942 height 78
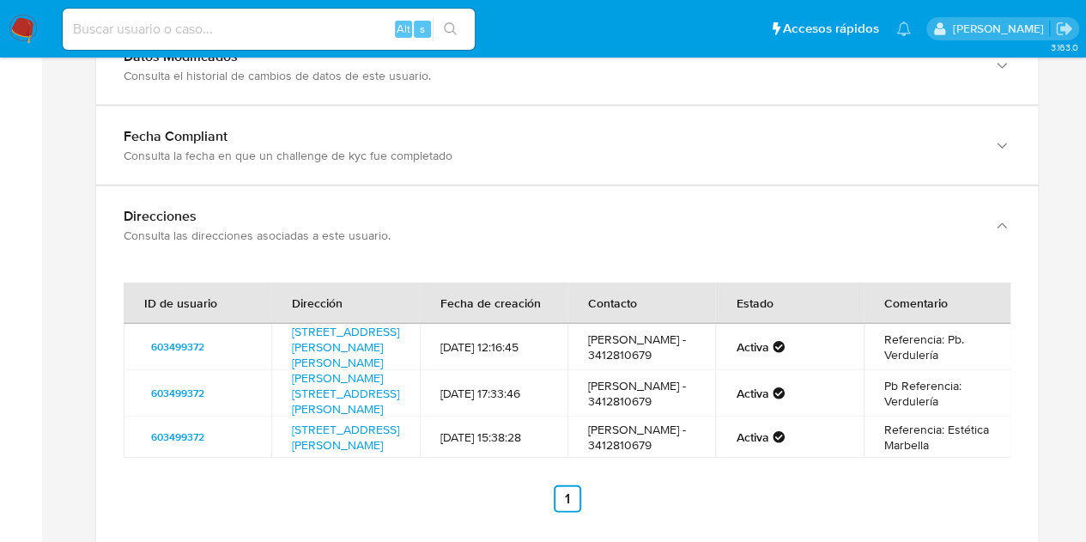
scroll to position [1925, 0]
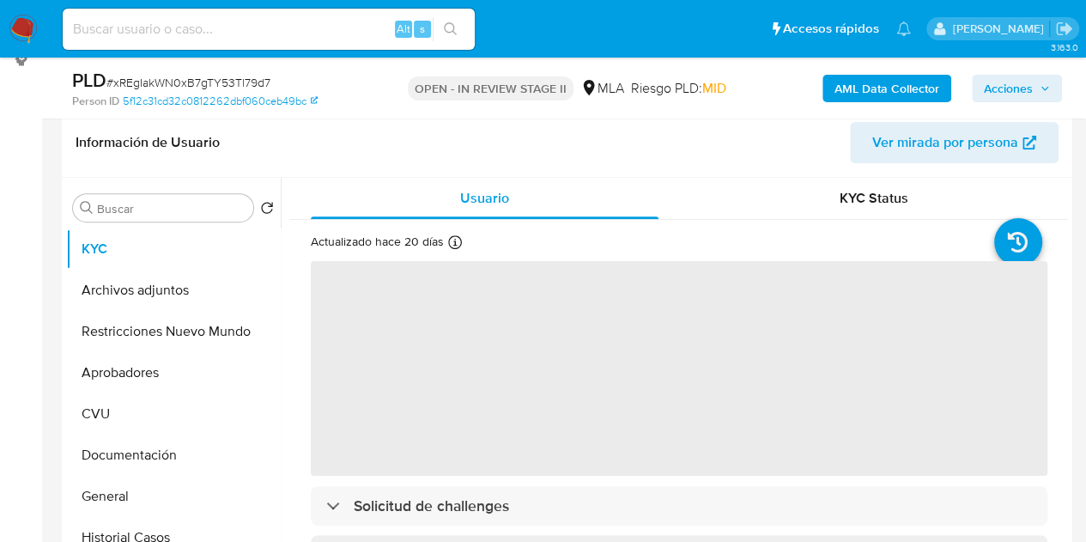
scroll to position [341, 0]
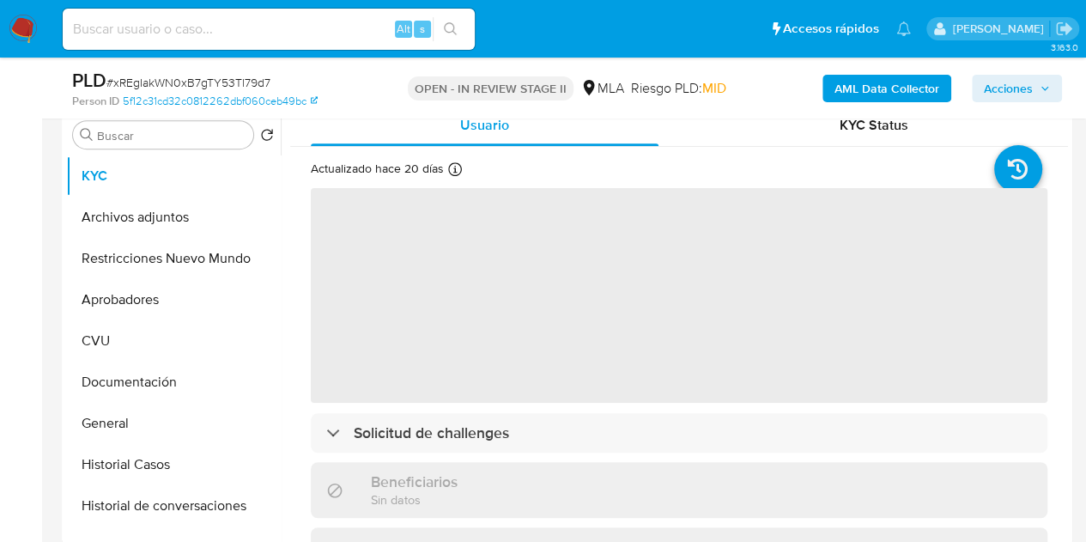
select select "10"
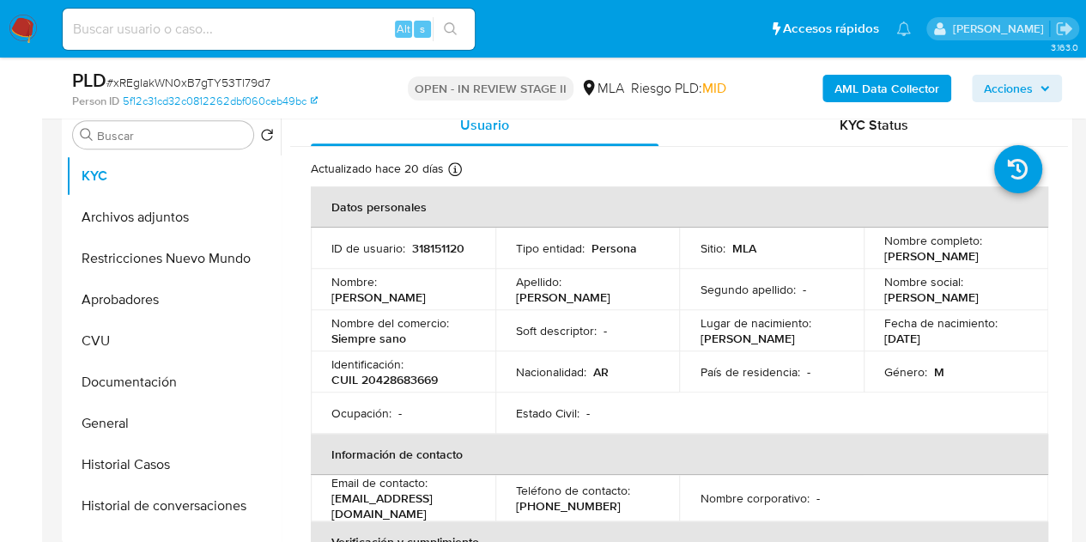
drag, startPoint x: 336, startPoint y: 506, endPoint x: 482, endPoint y: 513, distance: 146.2
click at [491, 501] on td "Email de contacto : [EMAIL_ADDRESS][DOMAIN_NAME]" at bounding box center [403, 498] width 185 height 46
copy p "[EMAIL_ADDRESS][DOMAIN_NAME]"
click at [328, 497] on td "Email de contacto : valentinscilipoti01@gmail.com" at bounding box center [403, 498] width 185 height 46
drag, startPoint x: 331, startPoint y: 504, endPoint x: 491, endPoint y: 504, distance: 159.7
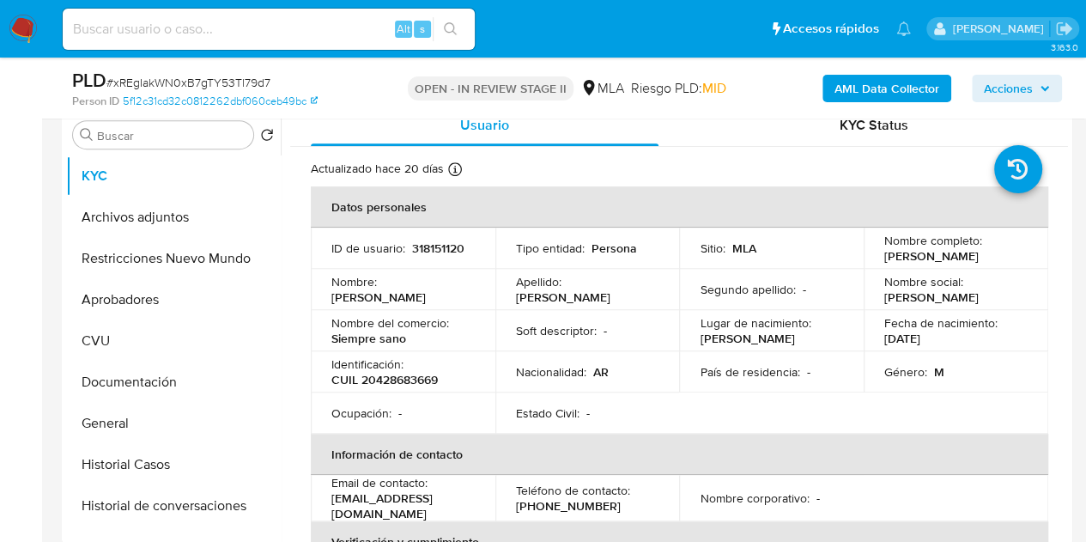
click at [491, 504] on td "Email de contacto : valentinscilipoti01@gmail.com" at bounding box center [403, 498] width 185 height 46
copy p "[EMAIL_ADDRESS][DOMAIN_NAME]"
click at [414, 464] on th "Información de contacto" at bounding box center [680, 454] width 738 height 41
drag, startPoint x: 385, startPoint y: 493, endPoint x: 486, endPoint y: 498, distance: 101.4
click at [486, 498] on td "Email de contacto : valentinscilipoti01@gmail.com" at bounding box center [403, 498] width 185 height 46
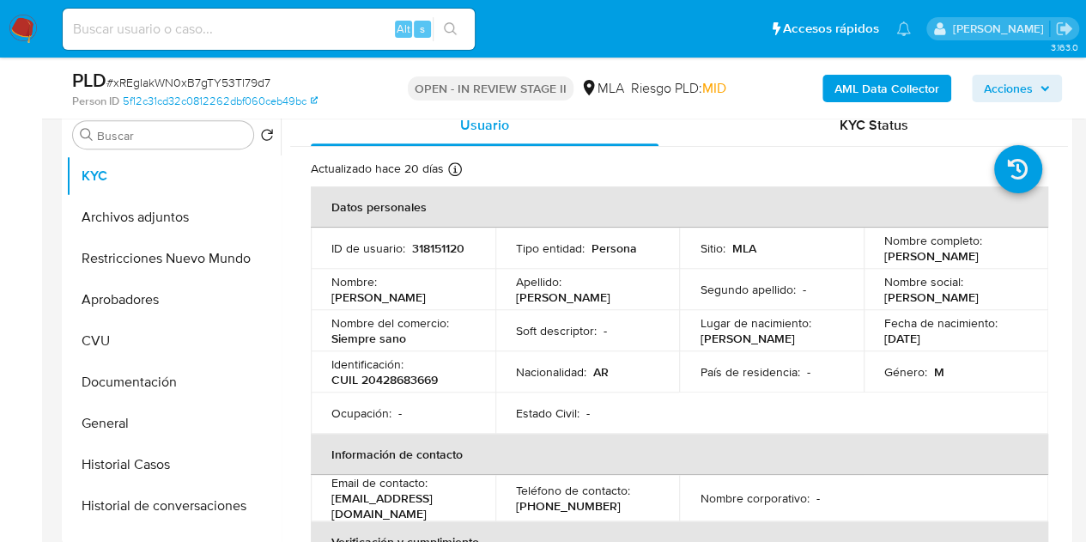
click at [416, 505] on p "valentinscilipoti01@gmail.com" at bounding box center [399, 505] width 137 height 31
click at [140, 373] on button "Documentación" at bounding box center [166, 381] width 201 height 41
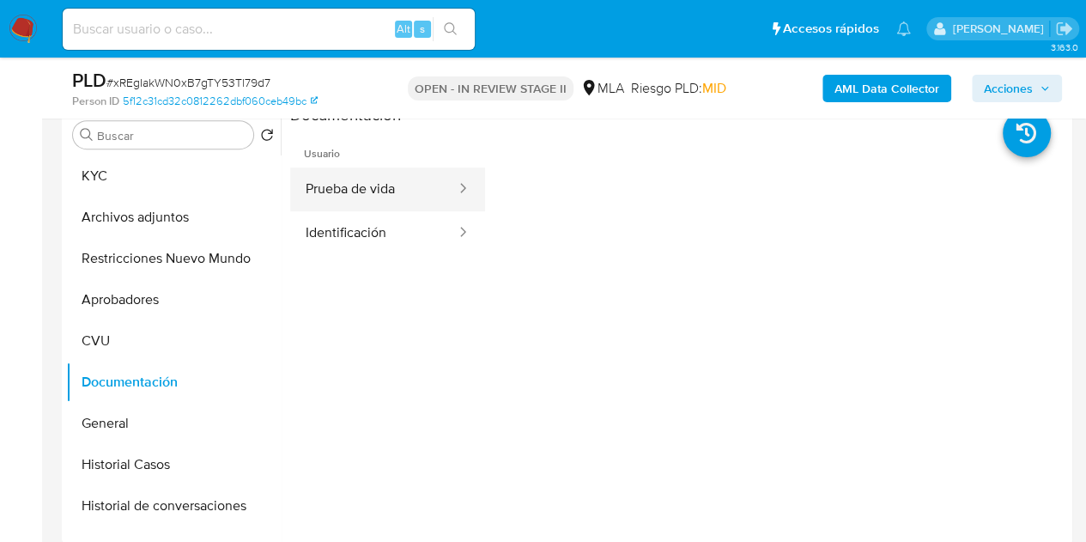
click at [390, 193] on button "Prueba de vida" at bounding box center [373, 189] width 167 height 44
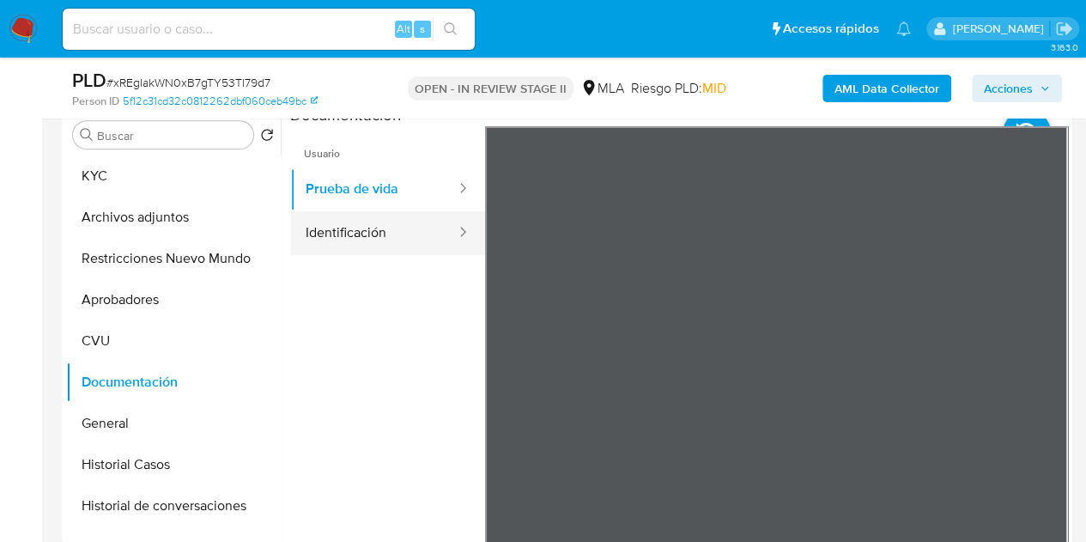
click at [340, 223] on button "Identificación" at bounding box center [373, 233] width 167 height 44
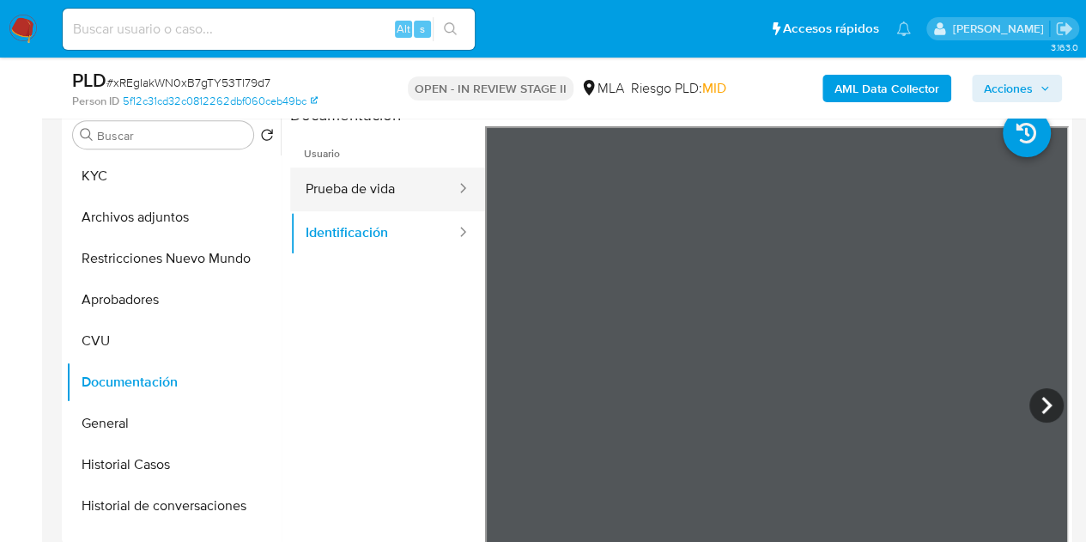
click at [368, 187] on button "Prueba de vida" at bounding box center [373, 189] width 167 height 44
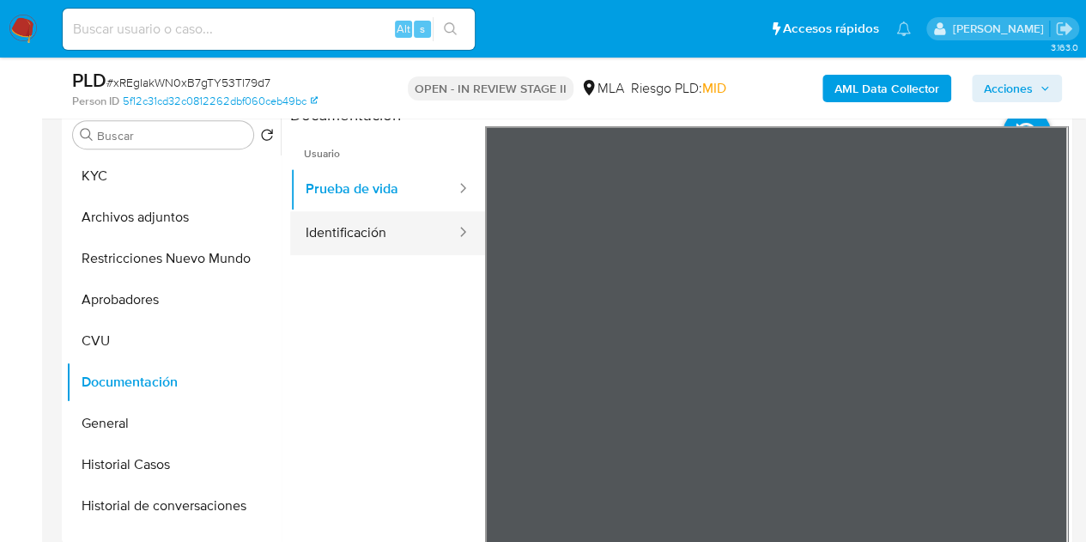
click at [372, 229] on button "Identificación" at bounding box center [373, 233] width 167 height 44
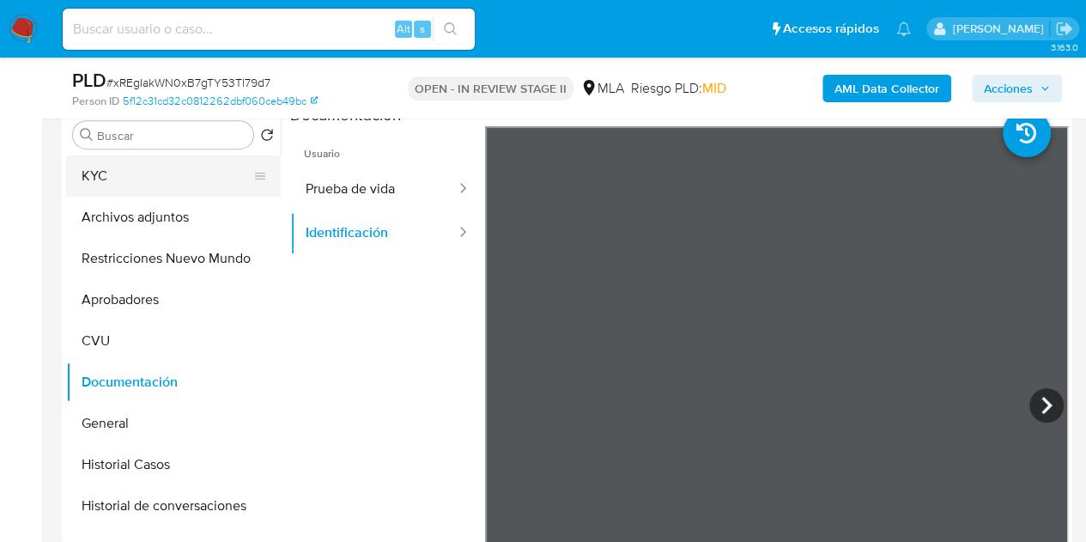
click at [112, 166] on button "KYC" at bounding box center [166, 175] width 201 height 41
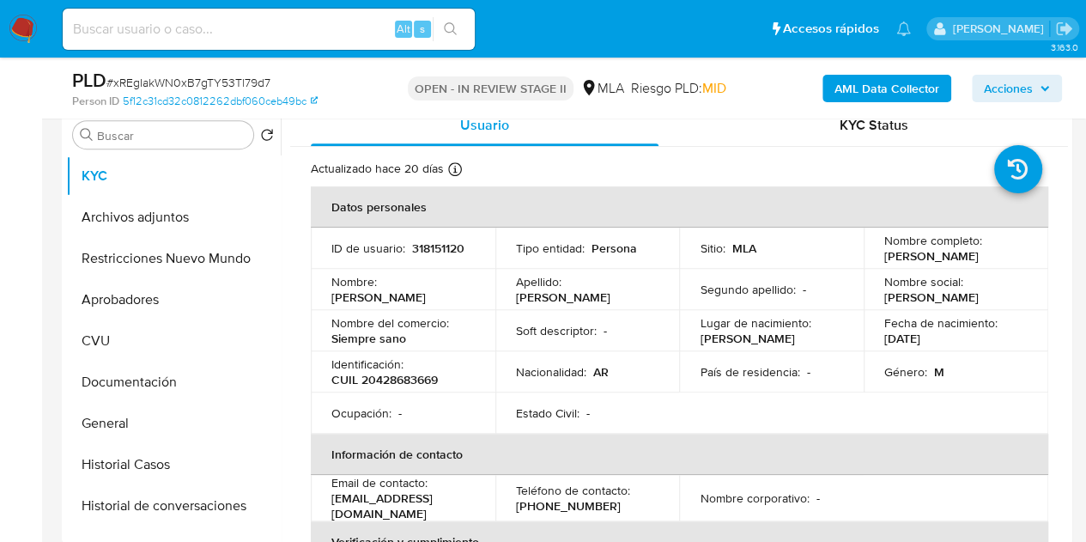
drag, startPoint x: 331, startPoint y: 502, endPoint x: 489, endPoint y: 510, distance: 158.2
click at [468, 510] on p "valentinscilipoti01@gmail.com" at bounding box center [399, 505] width 137 height 31
copy p "valentinscilipoti01@gmail.com"
drag, startPoint x: 352, startPoint y: 459, endPoint x: 345, endPoint y: 475, distance: 16.9
click at [352, 461] on th "Información de contacto" at bounding box center [680, 454] width 738 height 41
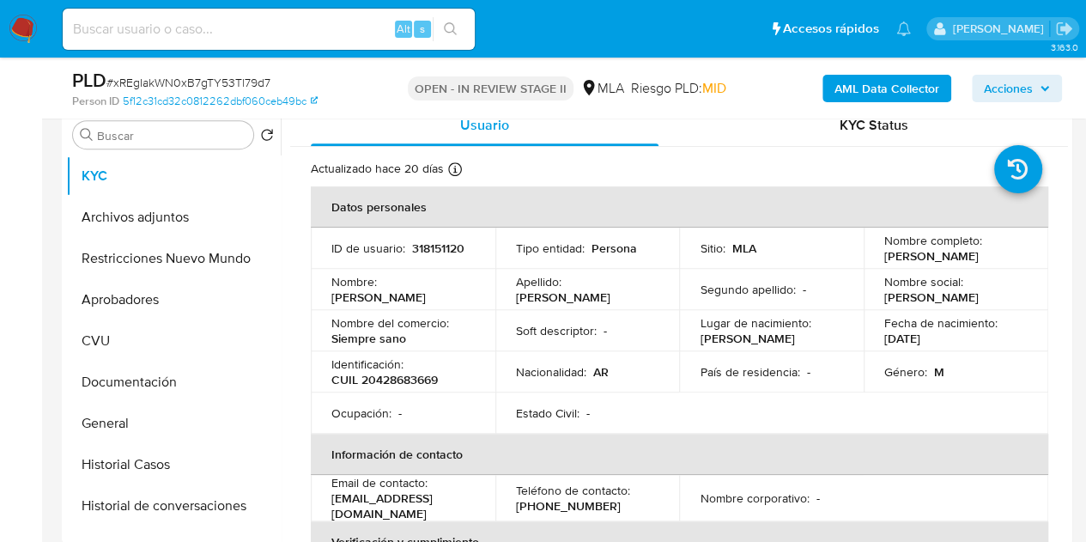
drag, startPoint x: 331, startPoint y: 505, endPoint x: 489, endPoint y: 499, distance: 158.9
click at [468, 499] on p "valentinscilipoti01@gmail.com" at bounding box center [399, 505] width 137 height 31
copy p "valentinscilipoti01@gmail.com"
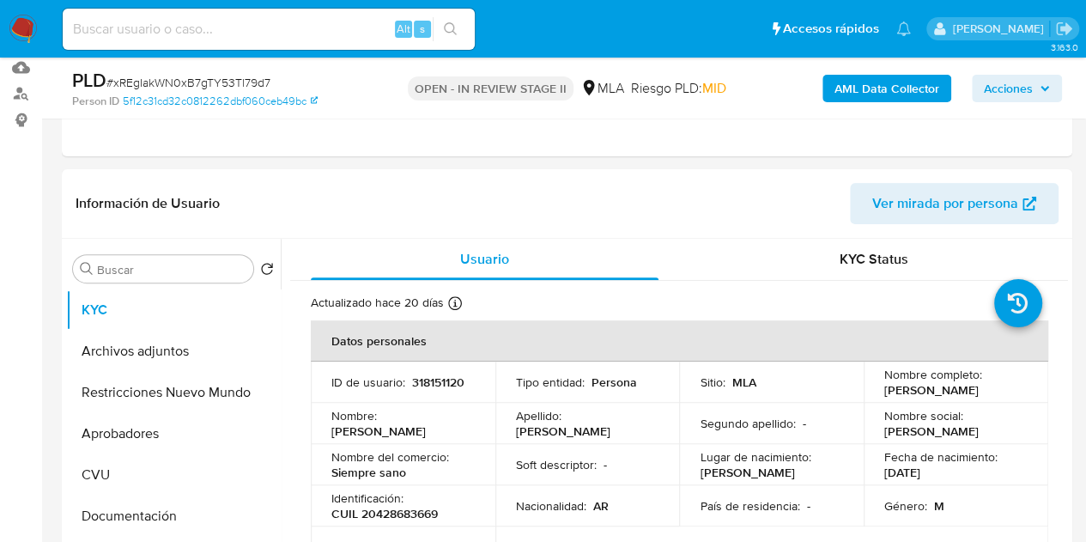
scroll to position [167, 0]
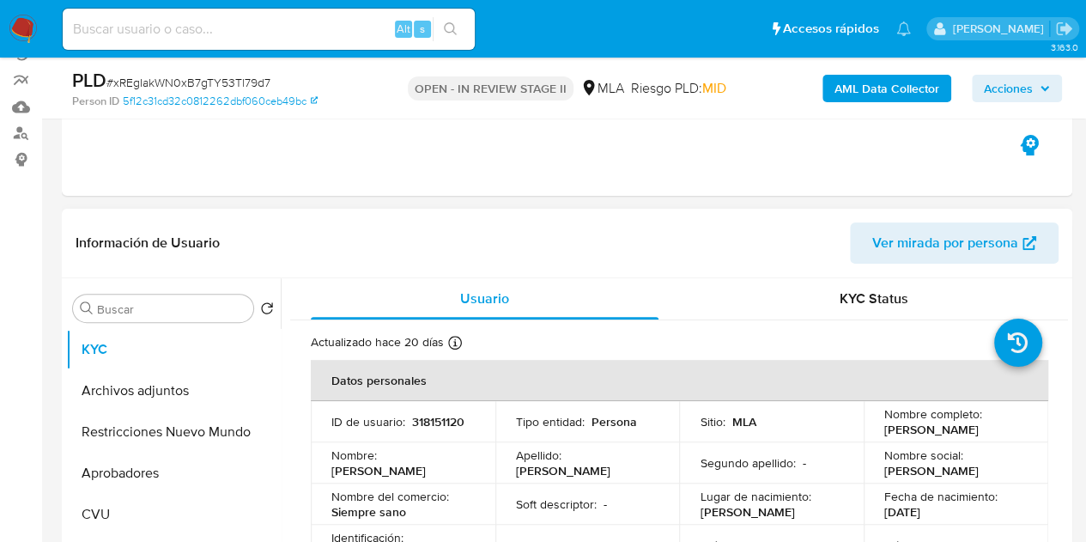
click at [972, 226] on span "Ver mirada por persona" at bounding box center [945, 242] width 146 height 41
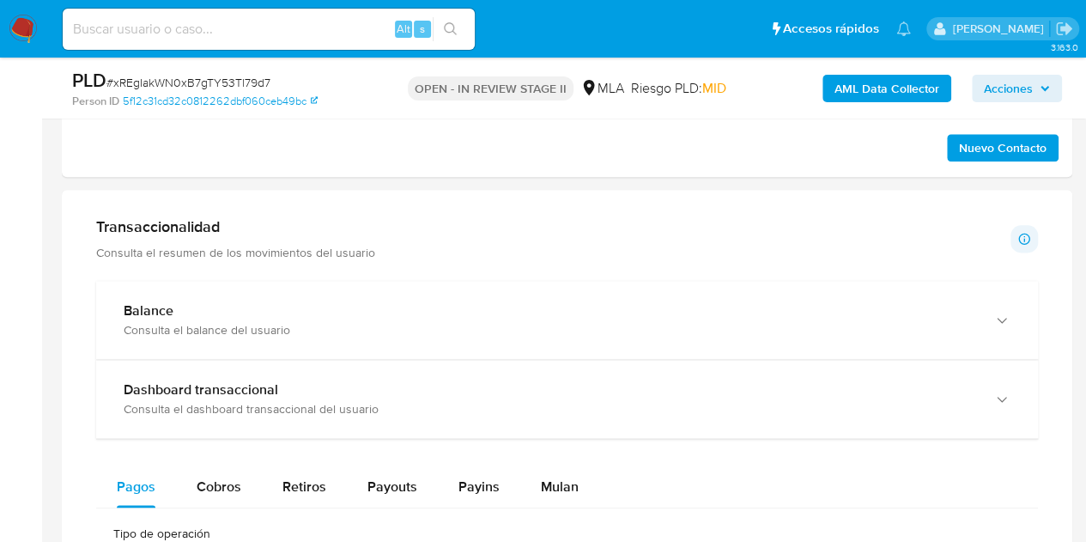
scroll to position [756, 0]
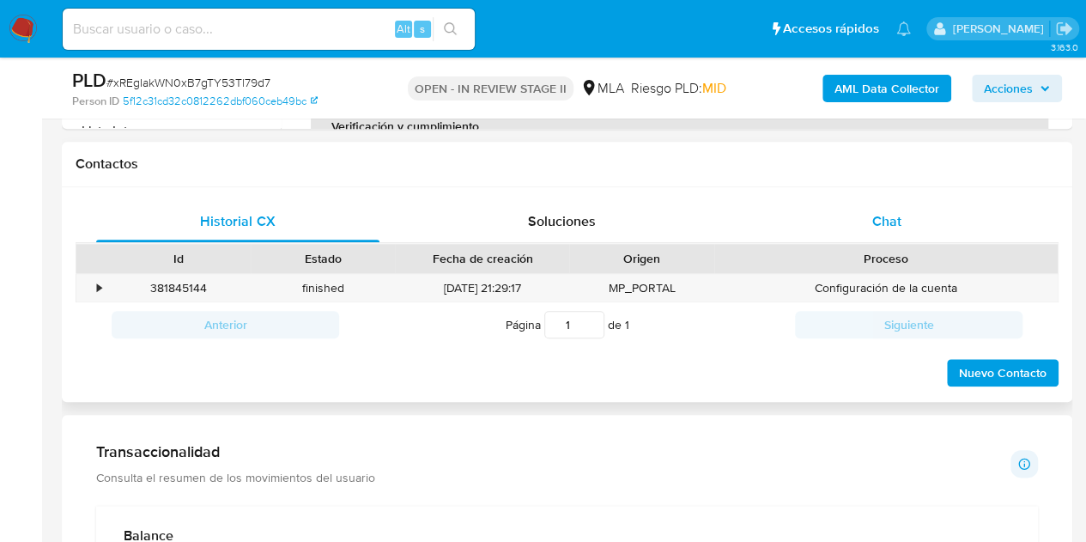
click at [917, 226] on div "Chat" at bounding box center [886, 221] width 283 height 41
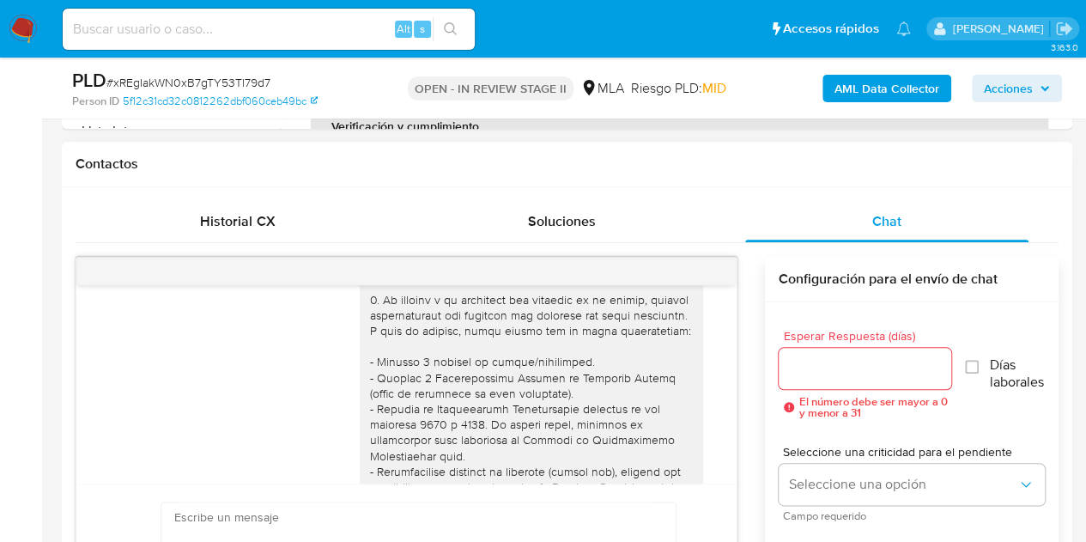
scroll to position [0, 0]
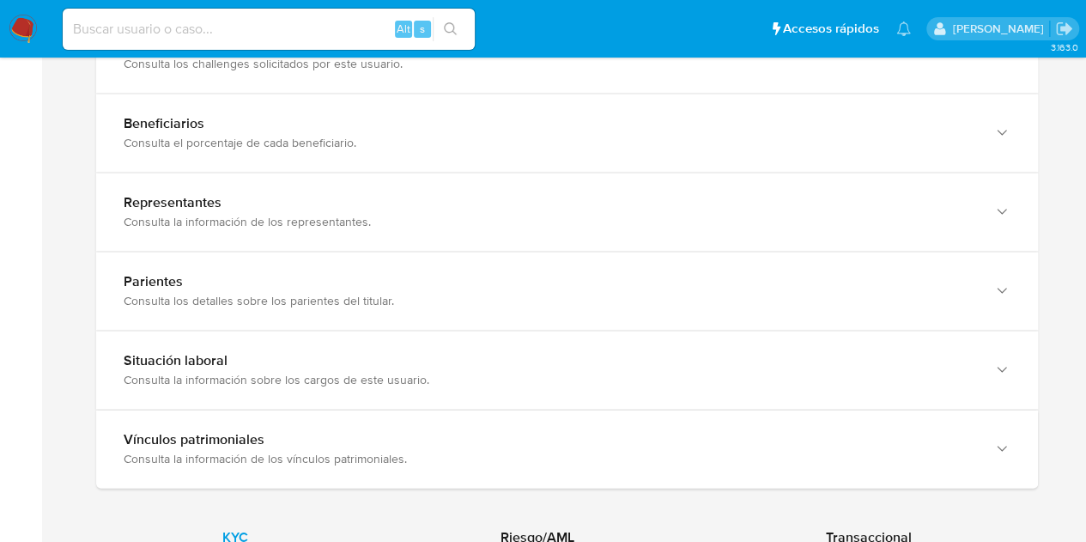
scroll to position [1176, 0]
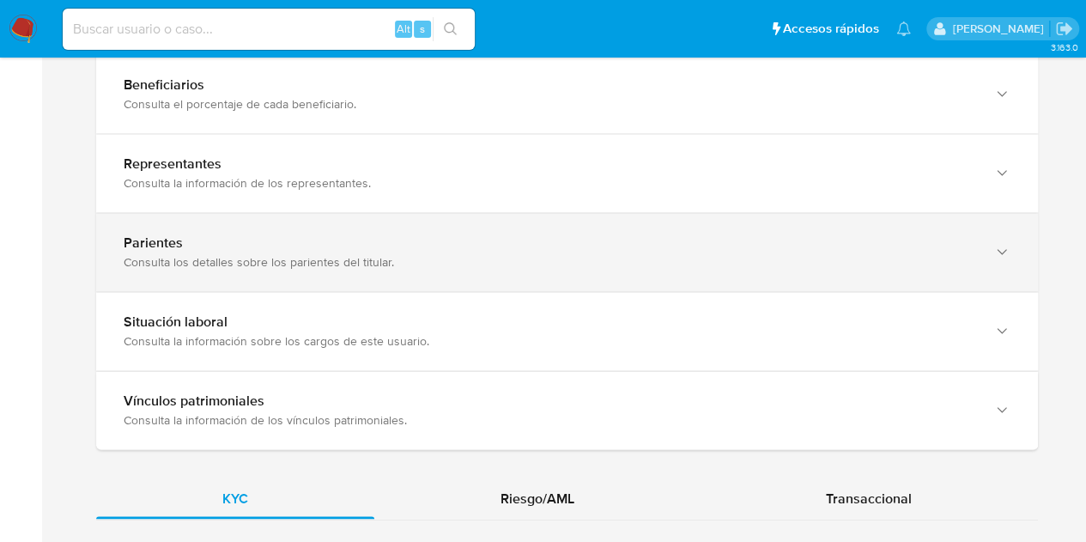
click at [938, 242] on div "Parientes" at bounding box center [550, 242] width 853 height 17
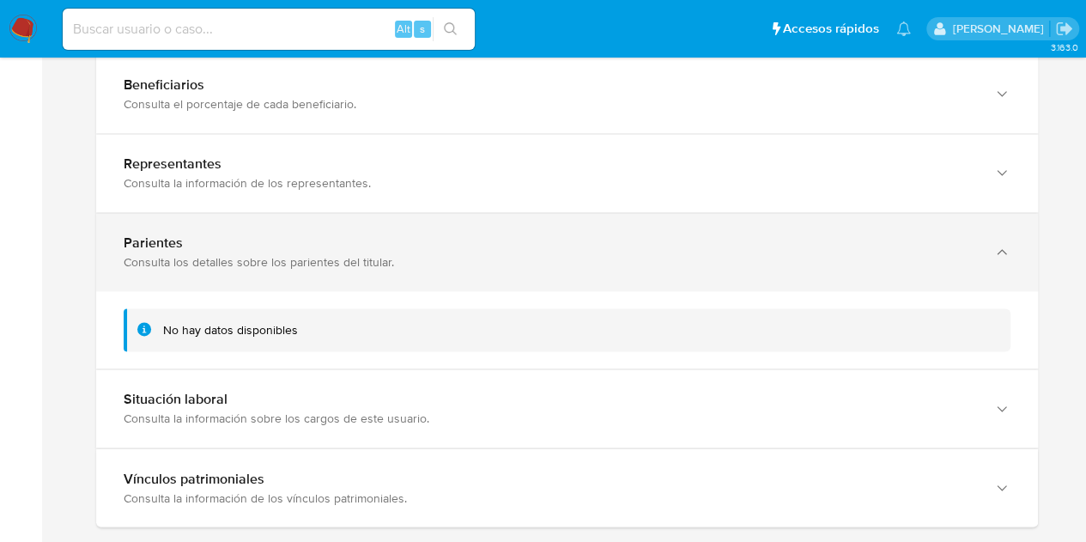
click at [938, 242] on div "Parientes" at bounding box center [550, 242] width 853 height 17
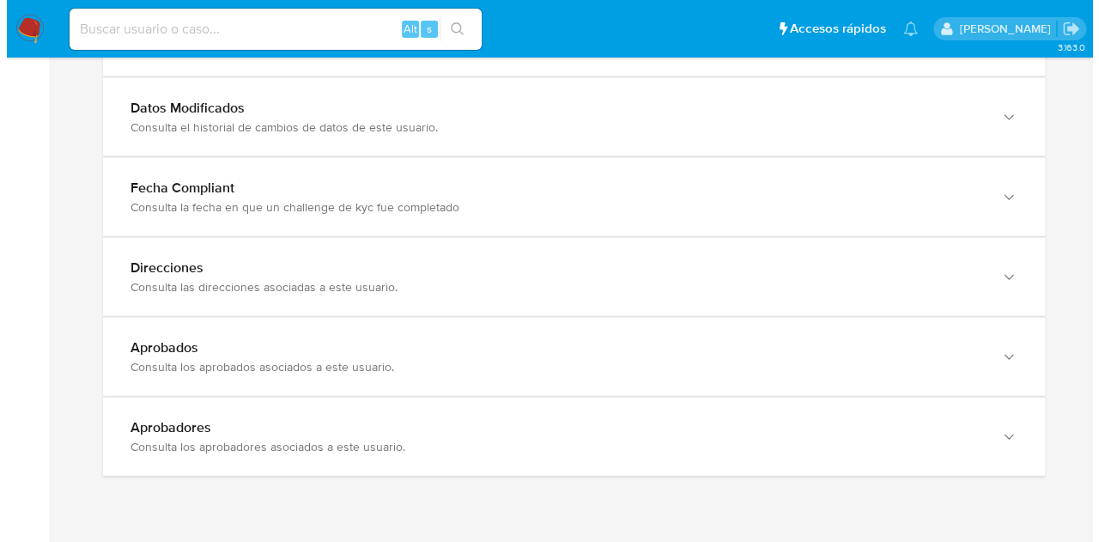
scroll to position [1721, 0]
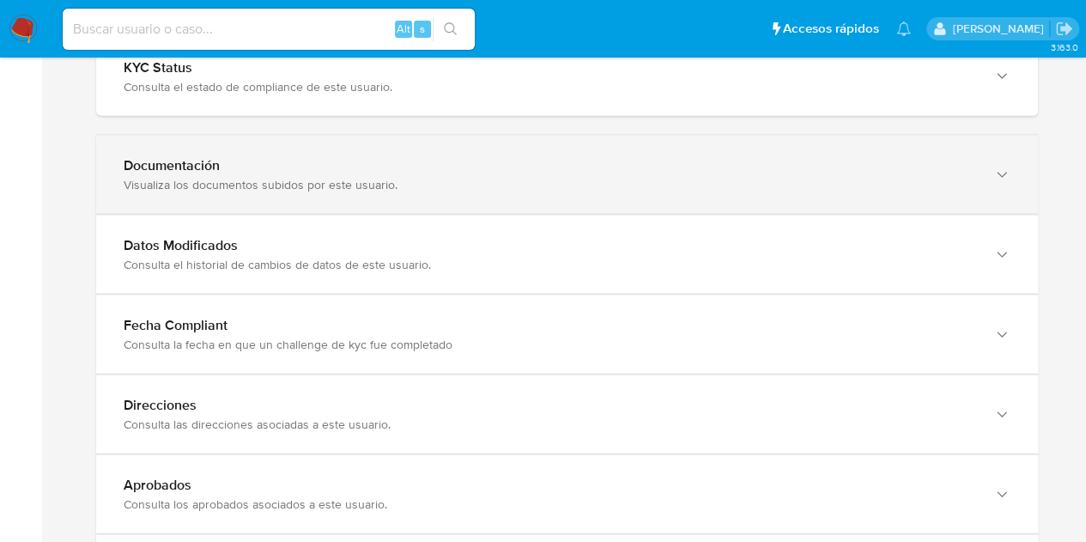
click at [544, 197] on div "Documentación Visualiza los documentos subidos por este usuario." at bounding box center [567, 175] width 942 height 78
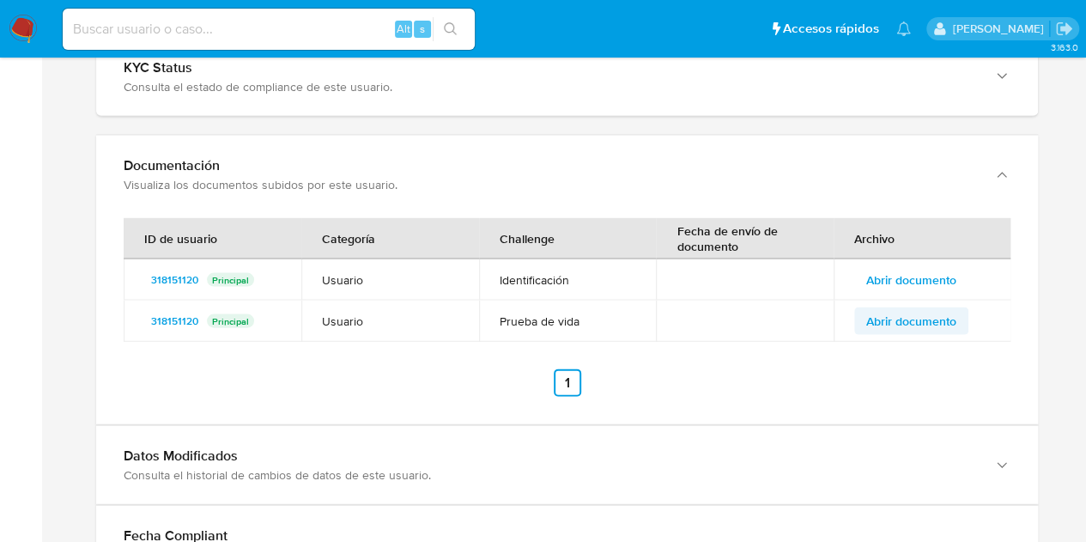
click at [900, 317] on span "Abrir documento" at bounding box center [911, 321] width 90 height 24
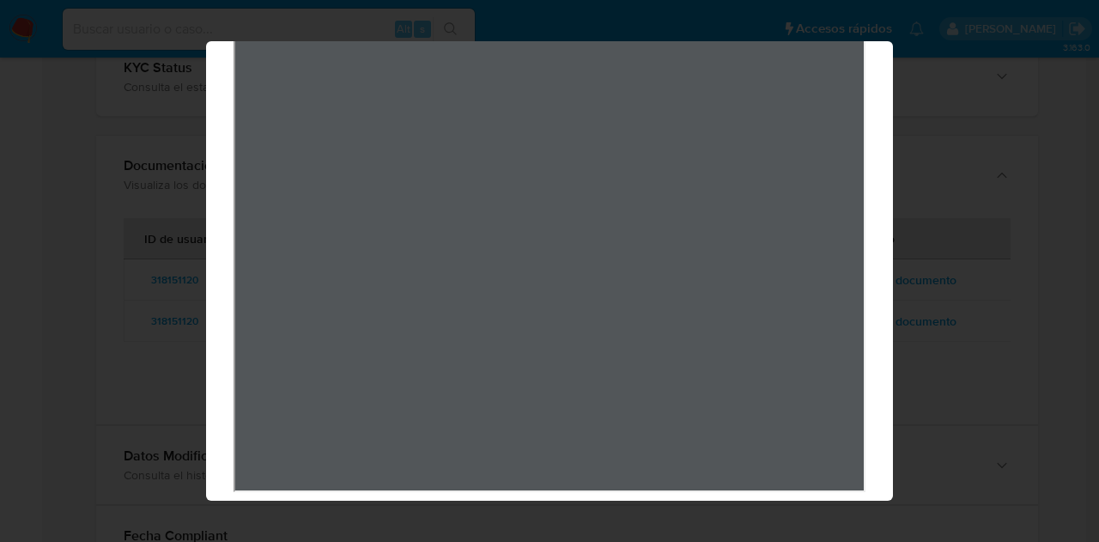
scroll to position [0, 0]
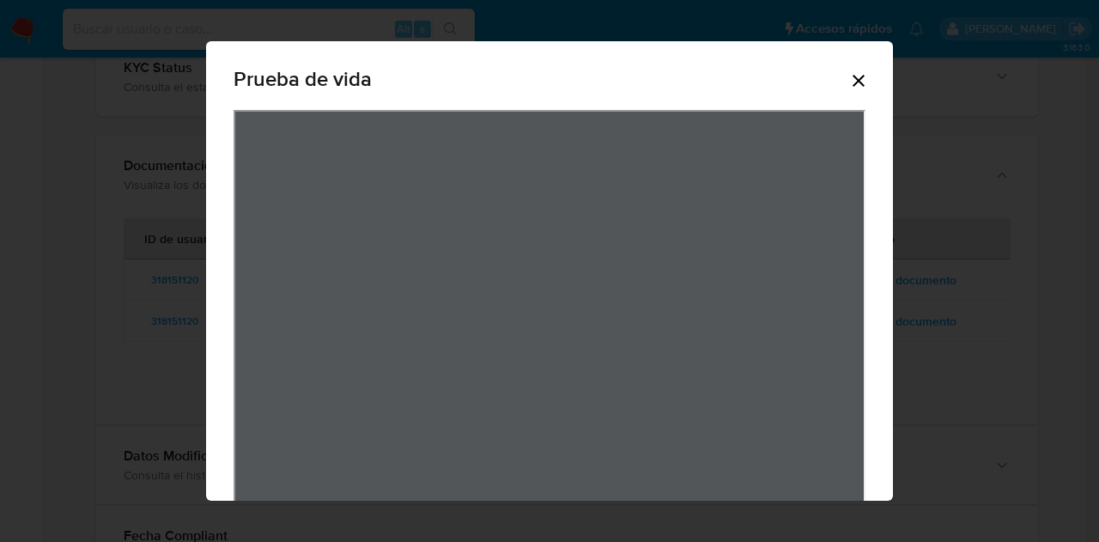
click at [840, 72] on div "Prueba de vida" at bounding box center [550, 82] width 632 height 55
click at [851, 77] on icon "Cerrar" at bounding box center [858, 80] width 21 height 21
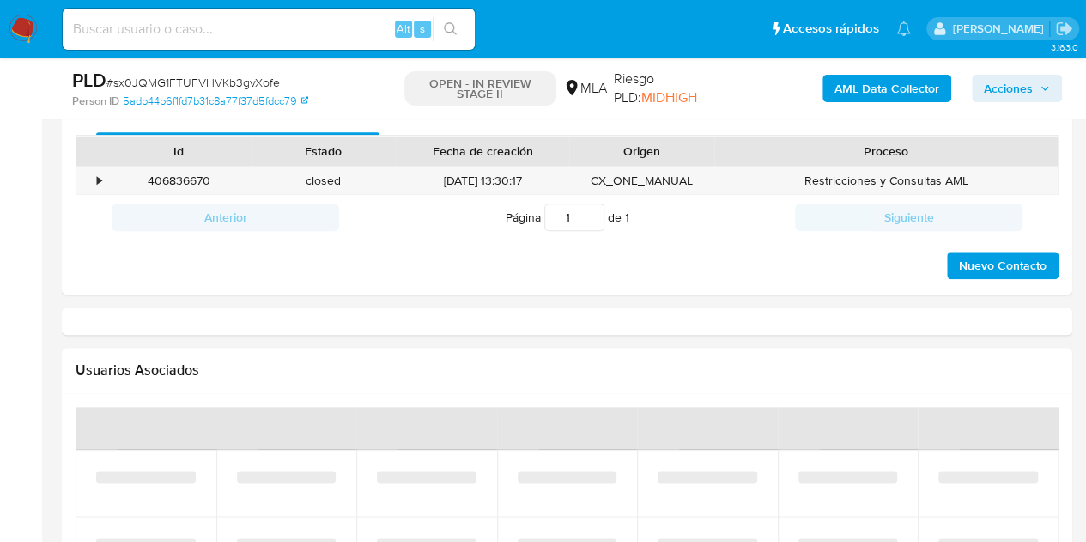
select select "10"
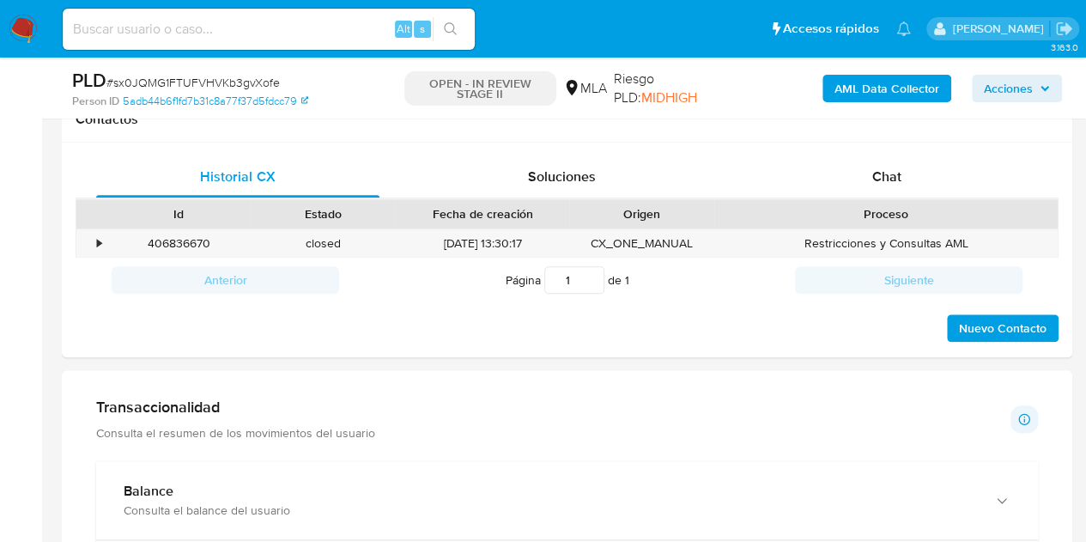
scroll to position [797, 0]
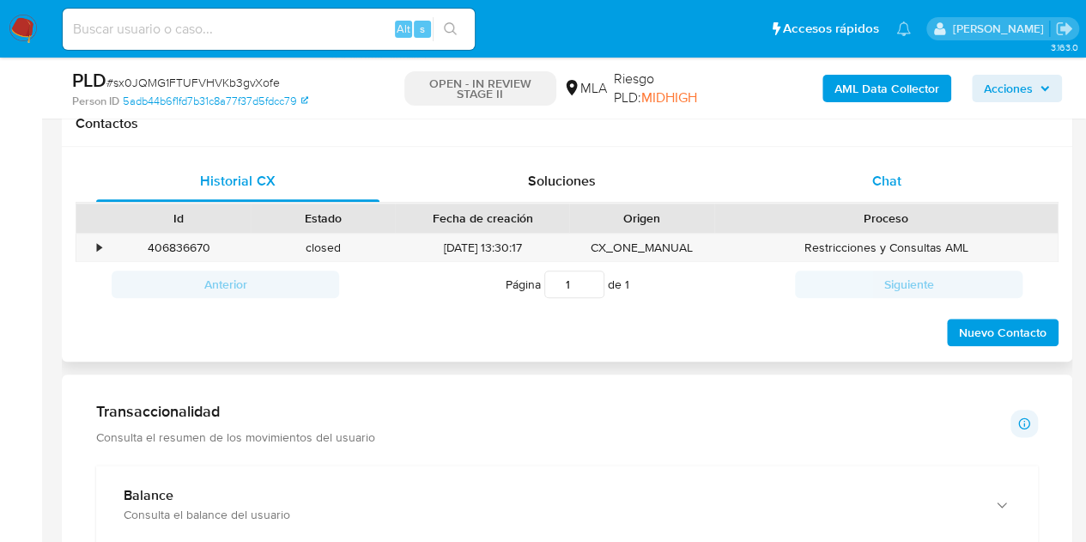
click at [909, 167] on div "Chat" at bounding box center [886, 181] width 283 height 41
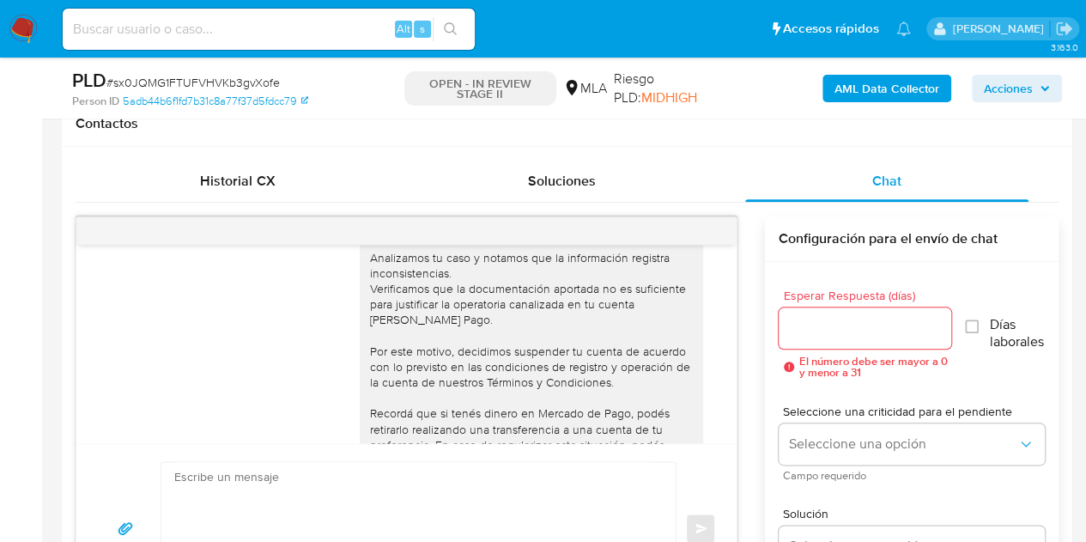
scroll to position [1638, 0]
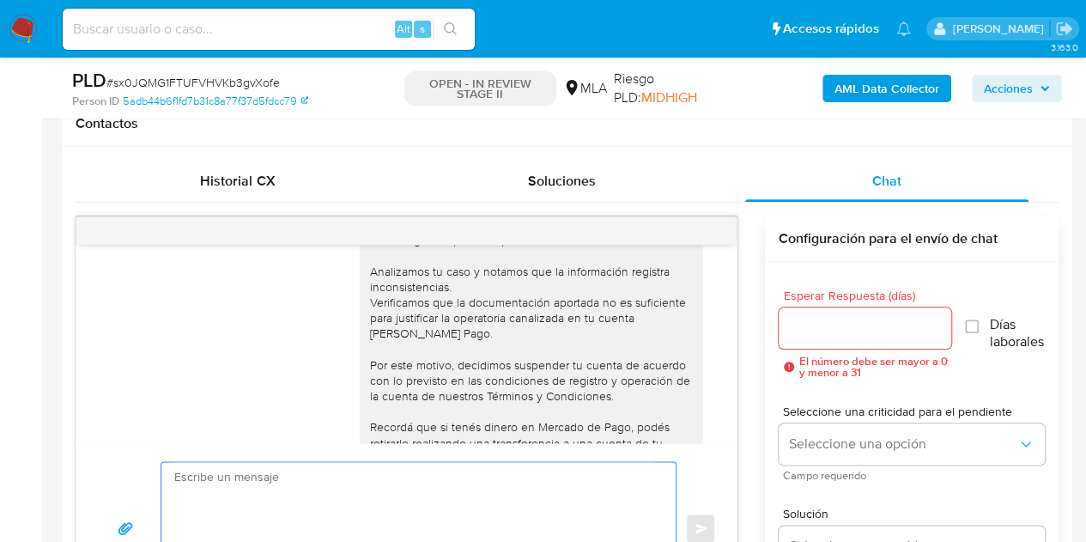
drag, startPoint x: 343, startPoint y: 502, endPoint x: 385, endPoint y: 442, distance: 73.9
click at [343, 501] on textarea at bounding box center [414, 528] width 480 height 132
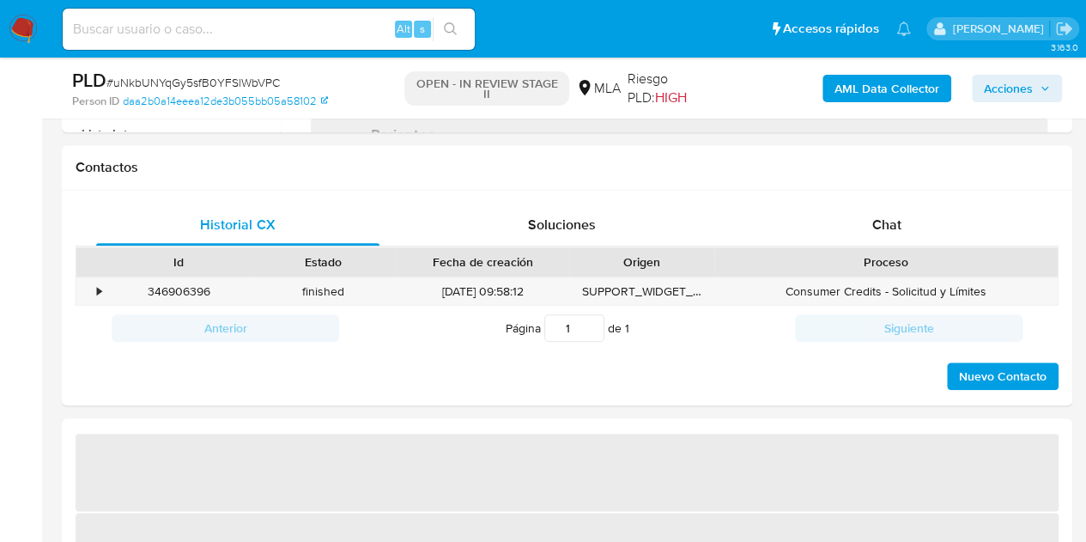
select select "10"
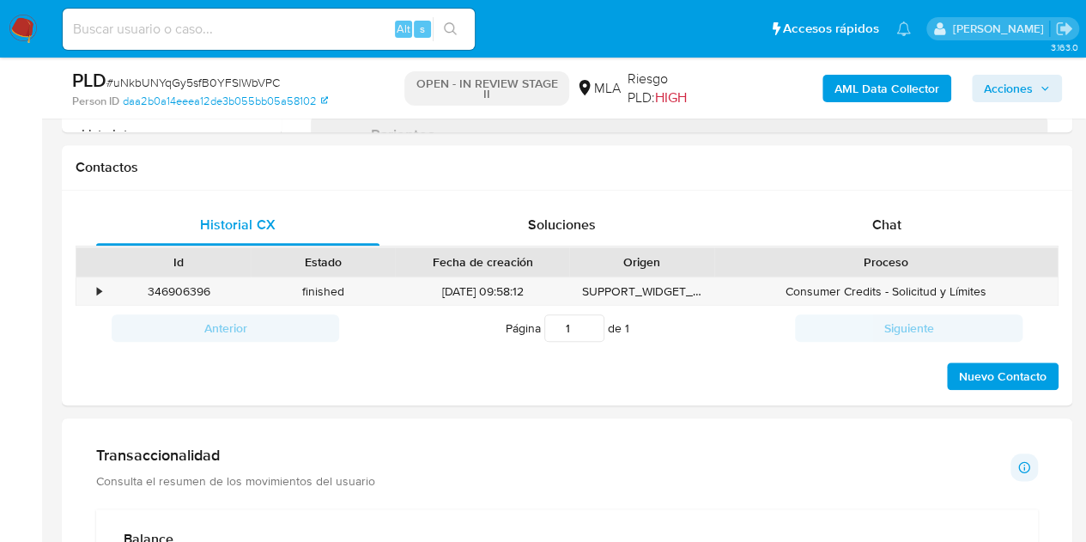
scroll to position [774, 0]
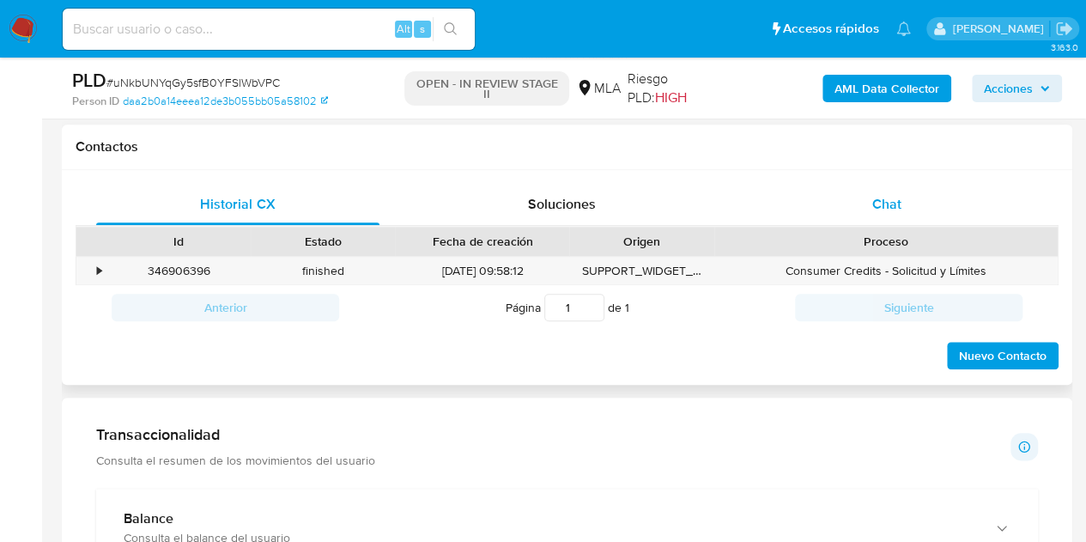
click at [896, 210] on span "Chat" at bounding box center [886, 204] width 29 height 20
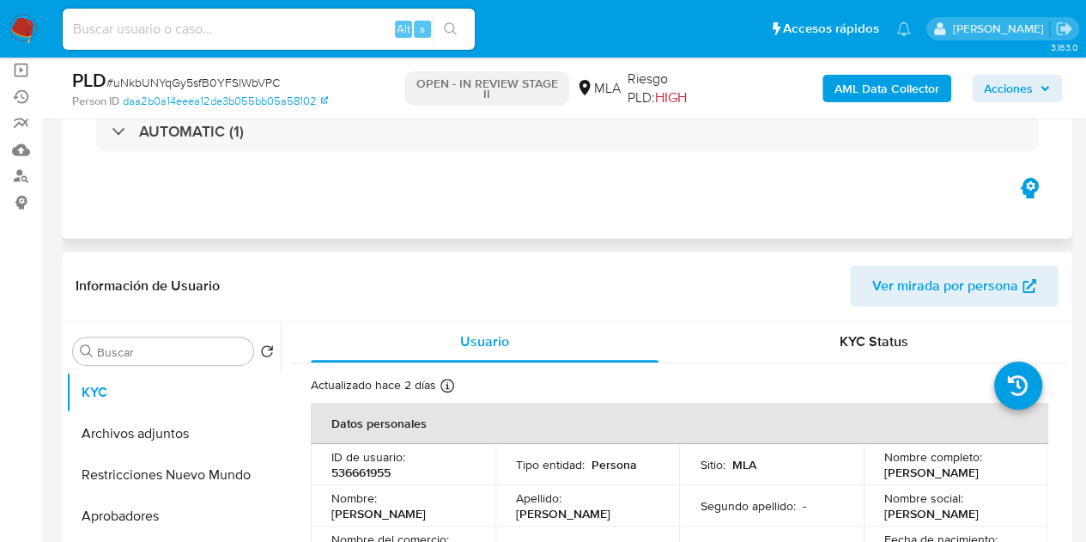
scroll to position [117, 0]
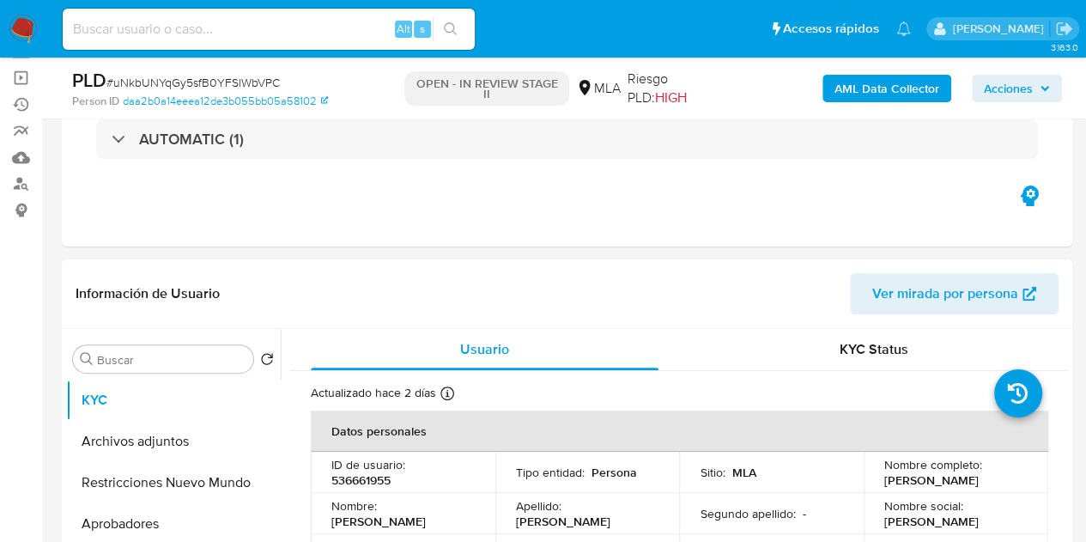
click at [893, 288] on span "Ver mirada por persona" at bounding box center [945, 293] width 146 height 41
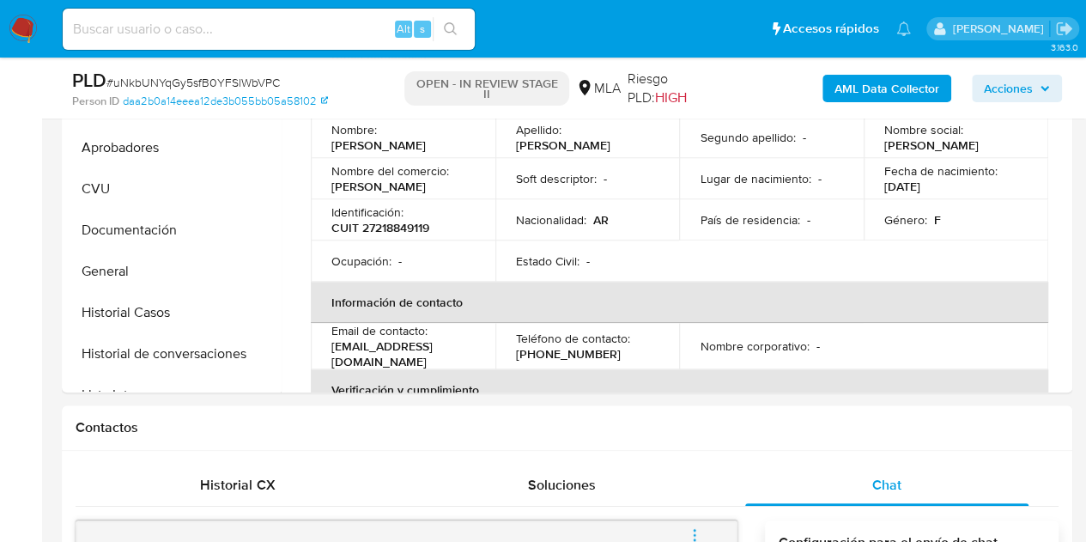
scroll to position [423, 0]
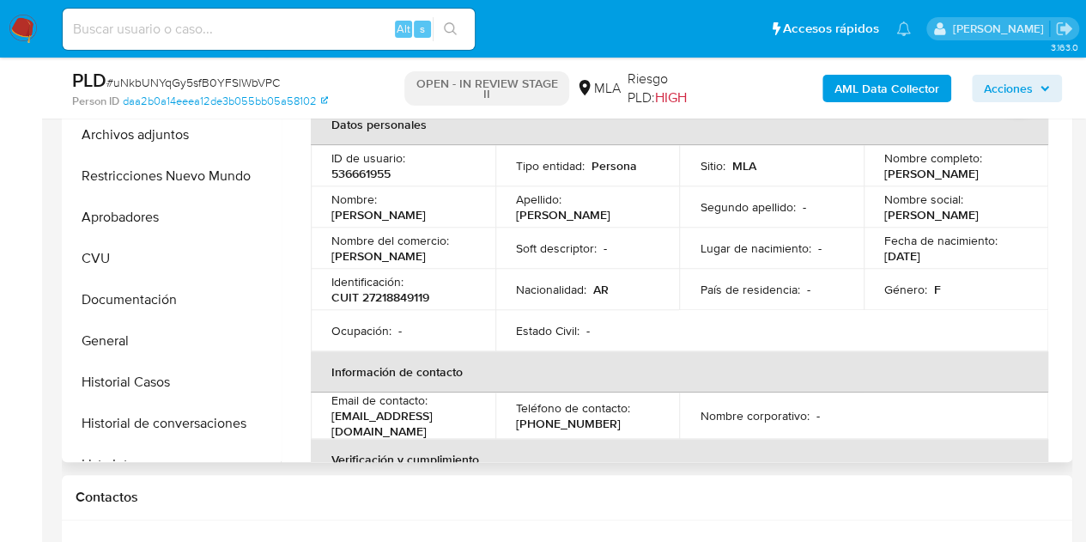
click at [416, 289] on p "CUIT 27218849119" at bounding box center [380, 296] width 98 height 15
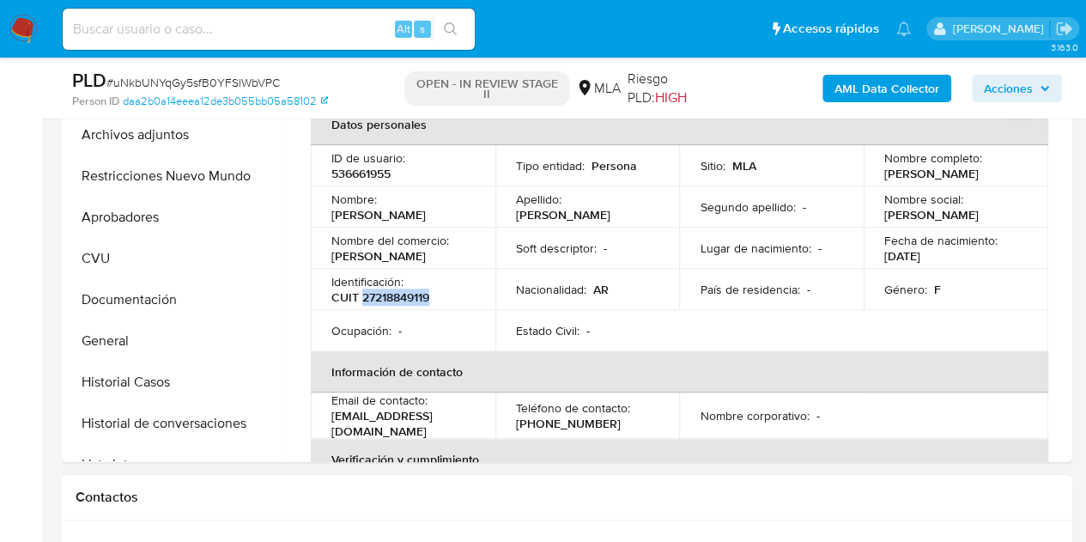
copy p "27218849119"
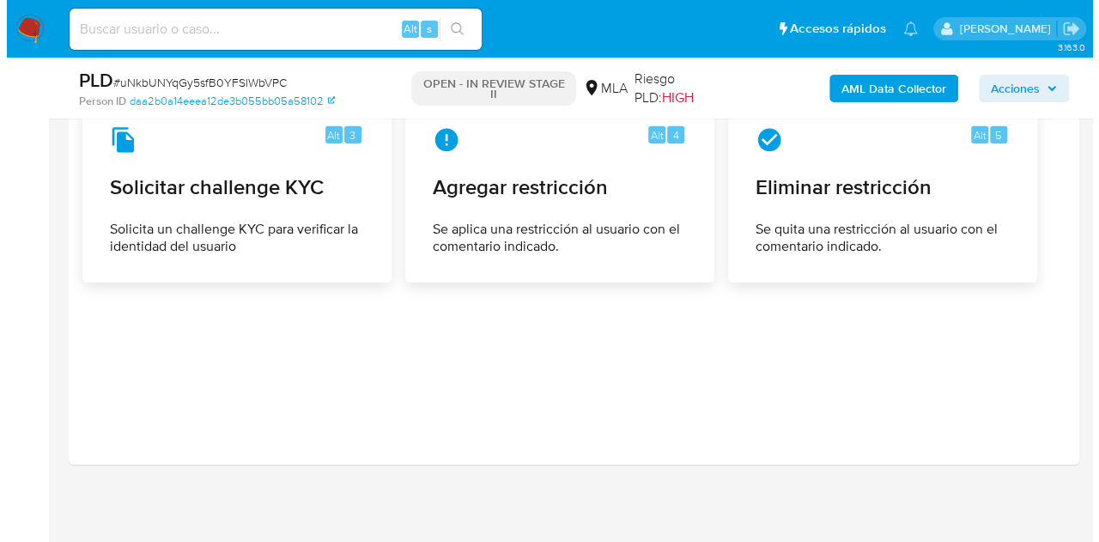
scroll to position [2612, 0]
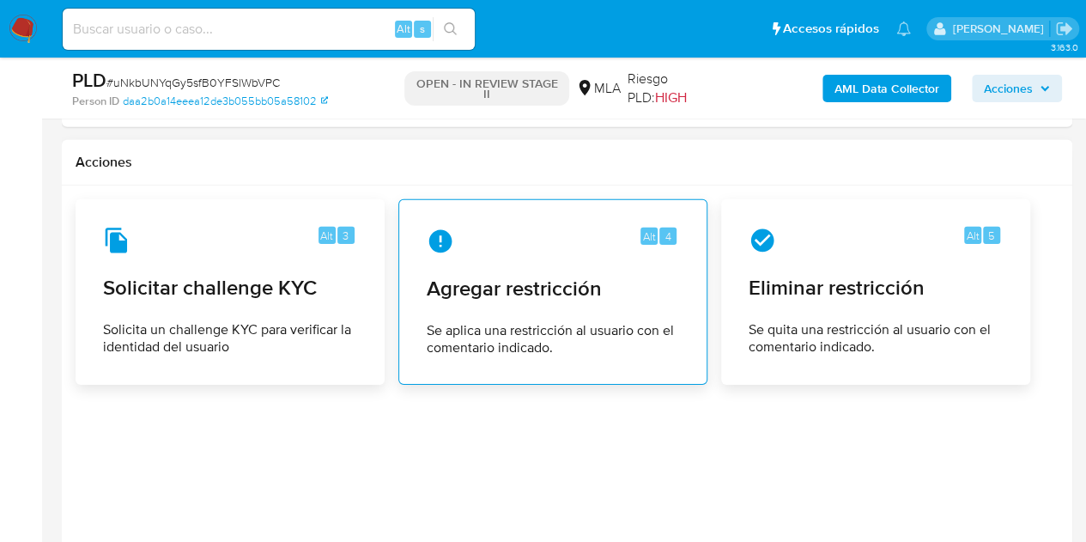
click at [512, 282] on span "Agregar restricción" at bounding box center [553, 289] width 252 height 26
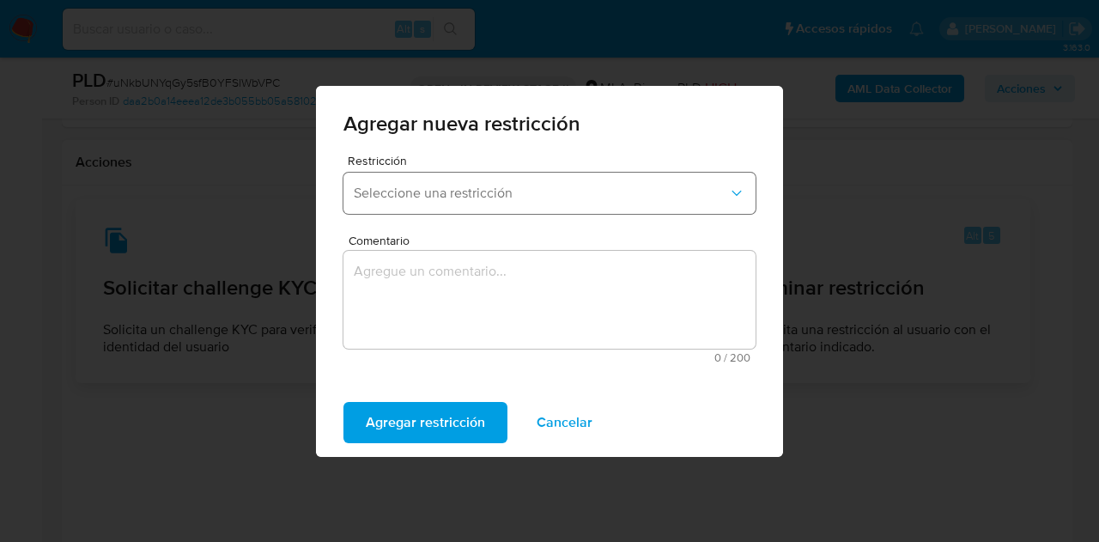
click at [548, 190] on span "Seleccione una restricción" at bounding box center [541, 193] width 374 height 17
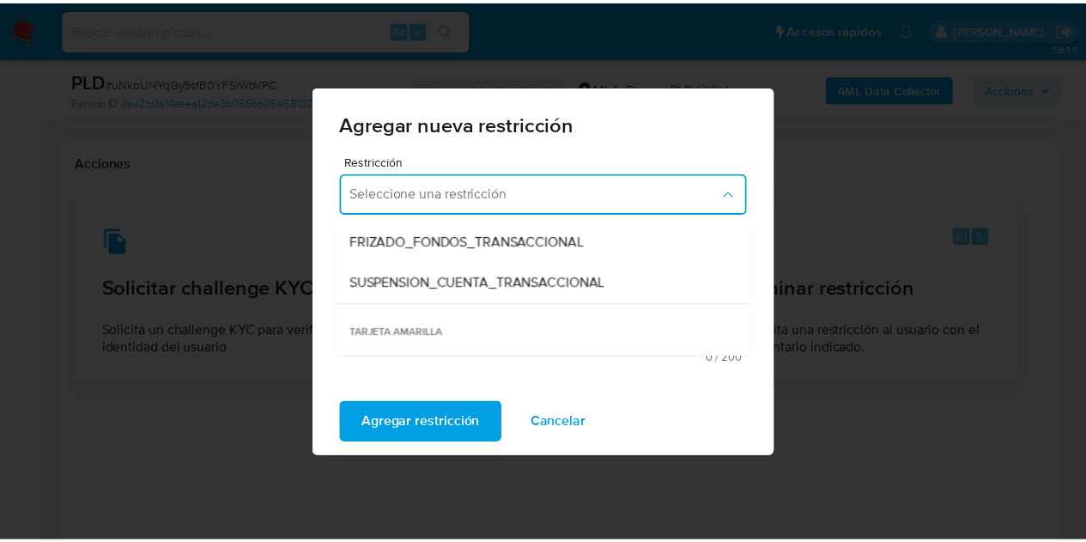
scroll to position [211, 0]
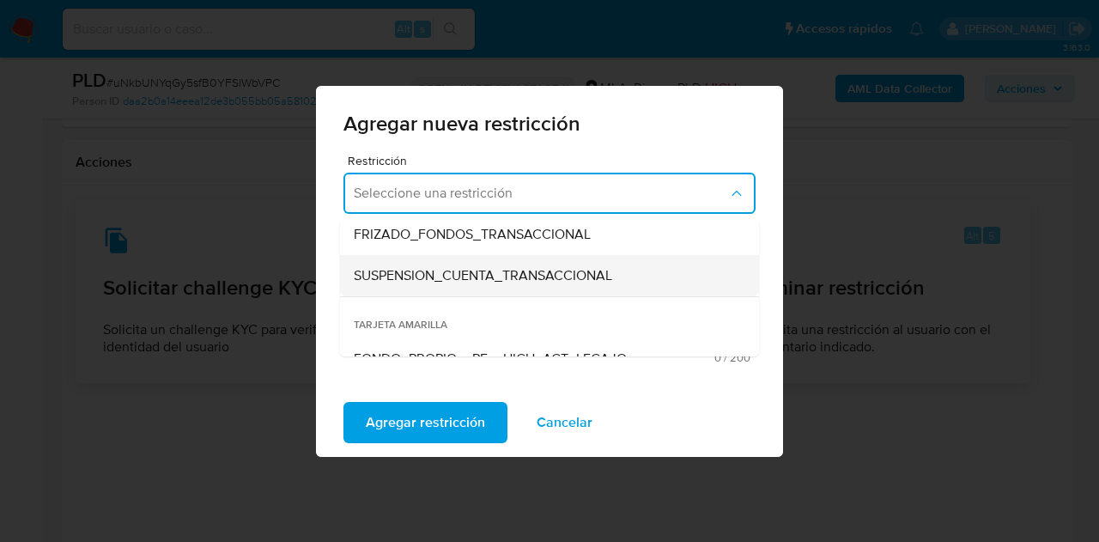
click at [491, 284] on span "SUSPENSION_CUENTA_TRANSACCIONAL" at bounding box center [483, 275] width 258 height 17
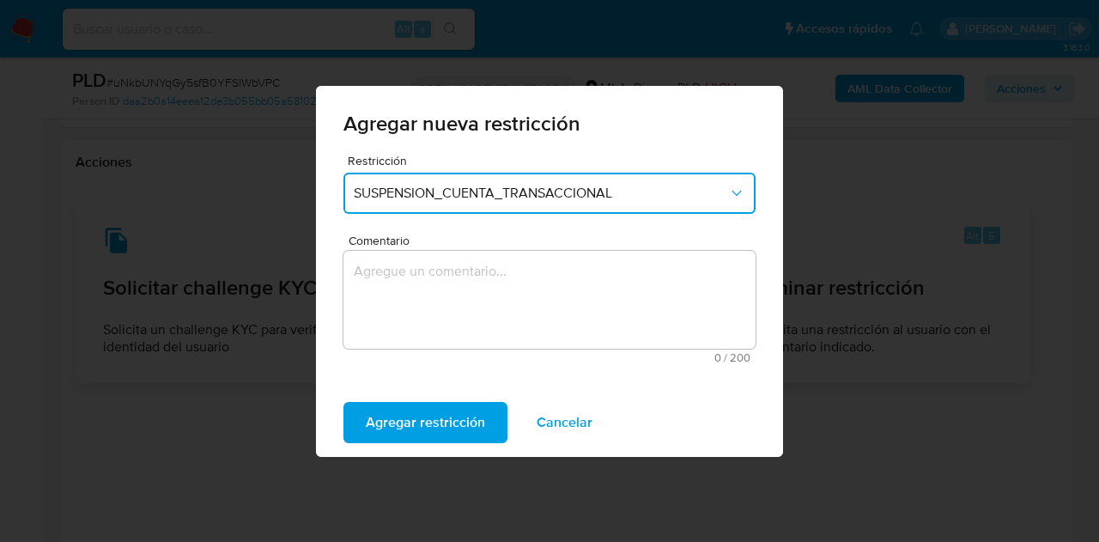
click at [452, 292] on textarea "Comentario" at bounding box center [549, 300] width 412 height 98
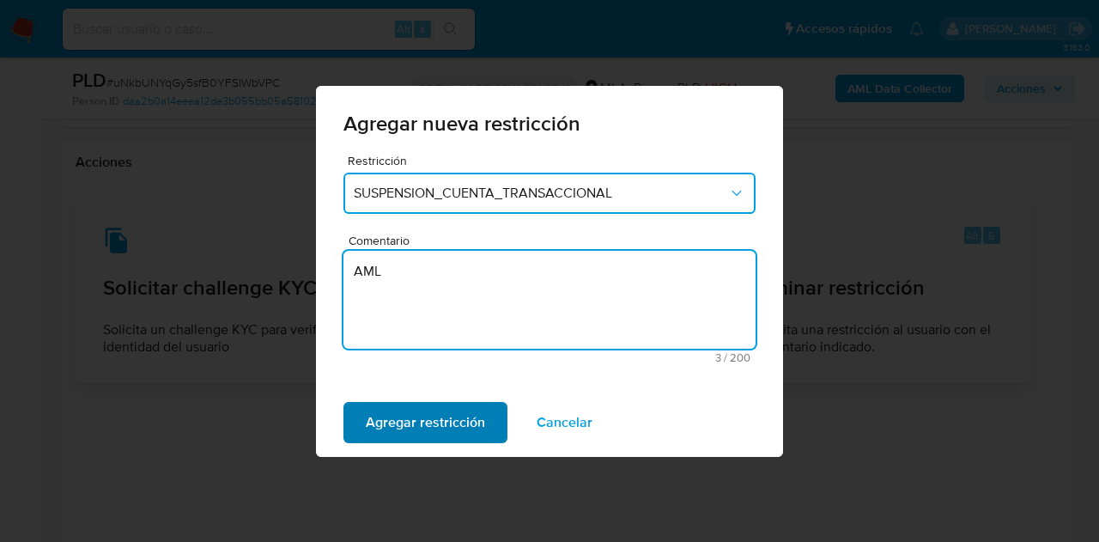
type textarea "AML"
click at [409, 416] on span "Agregar restricción" at bounding box center [425, 423] width 119 height 38
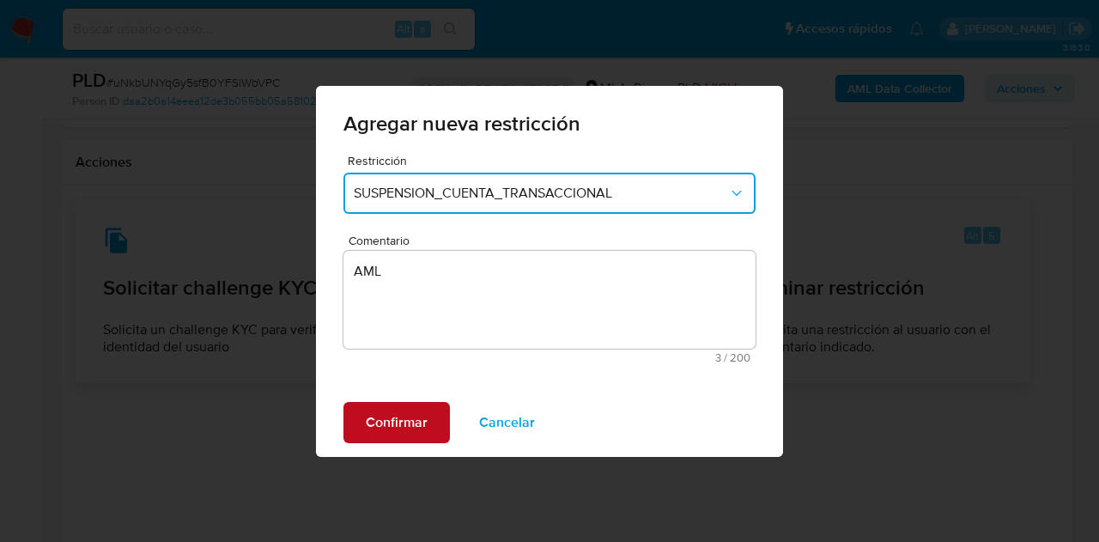
click at [395, 418] on span "Confirmar" at bounding box center [397, 423] width 62 height 38
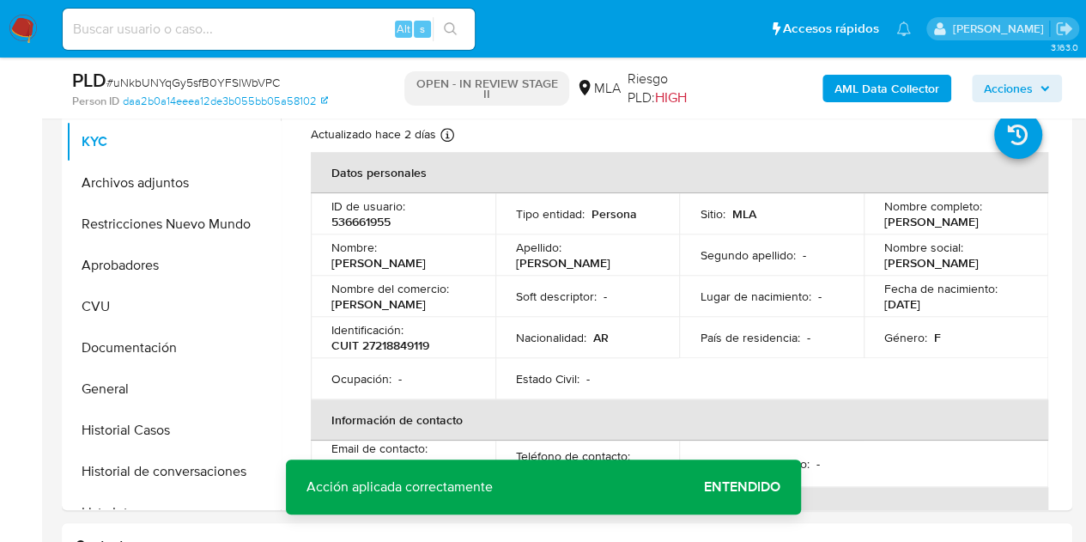
scroll to position [379, 0]
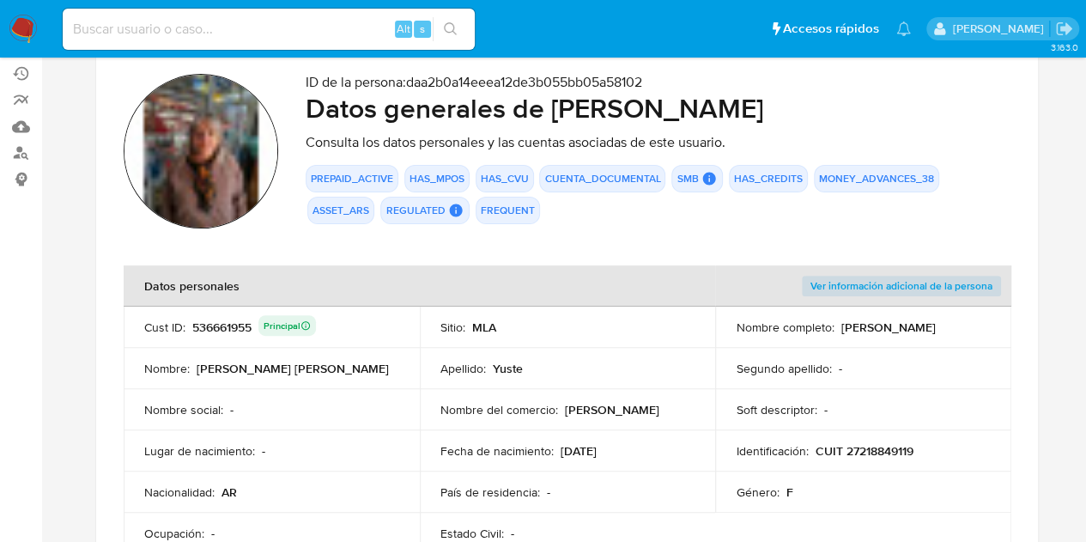
scroll to position [106, 0]
